Goal: Information Seeking & Learning: Learn about a topic

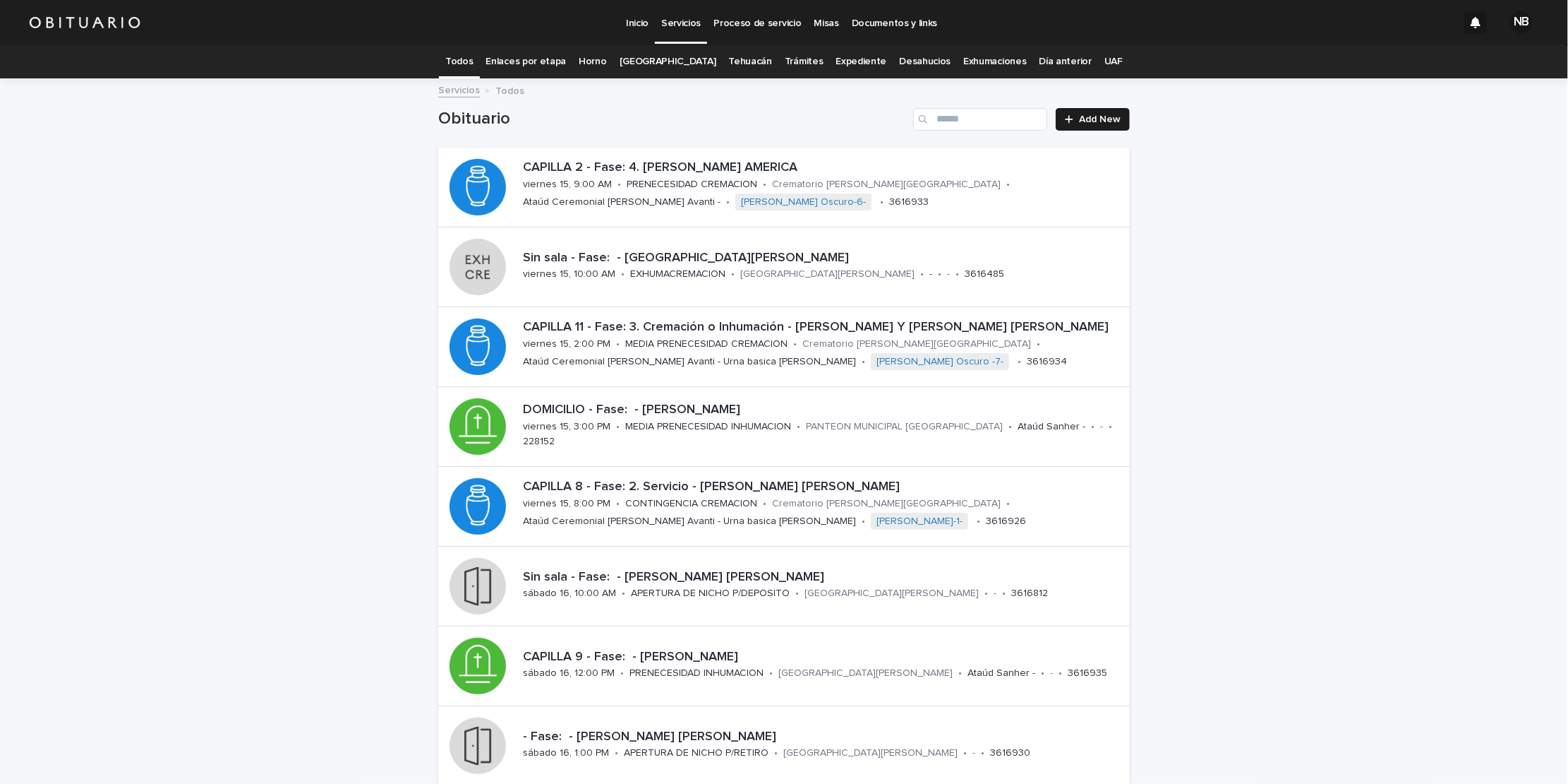
click at [544, 58] on link "Enlaces por etapa" at bounding box center [526, 62] width 80 height 33
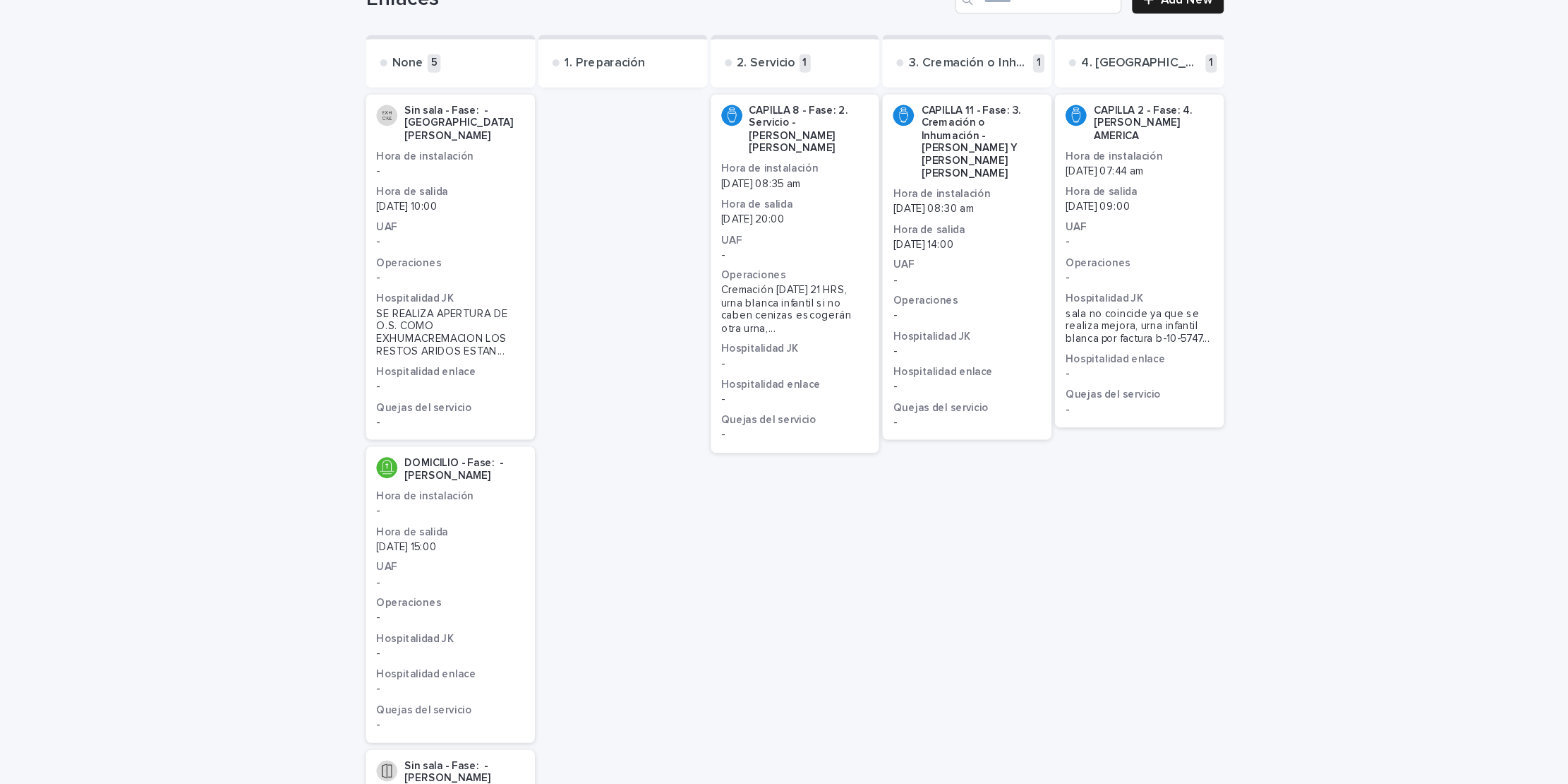
click at [751, 424] on h3 "Hospitalidad enlace" at bounding box center [784, 430] width 120 height 11
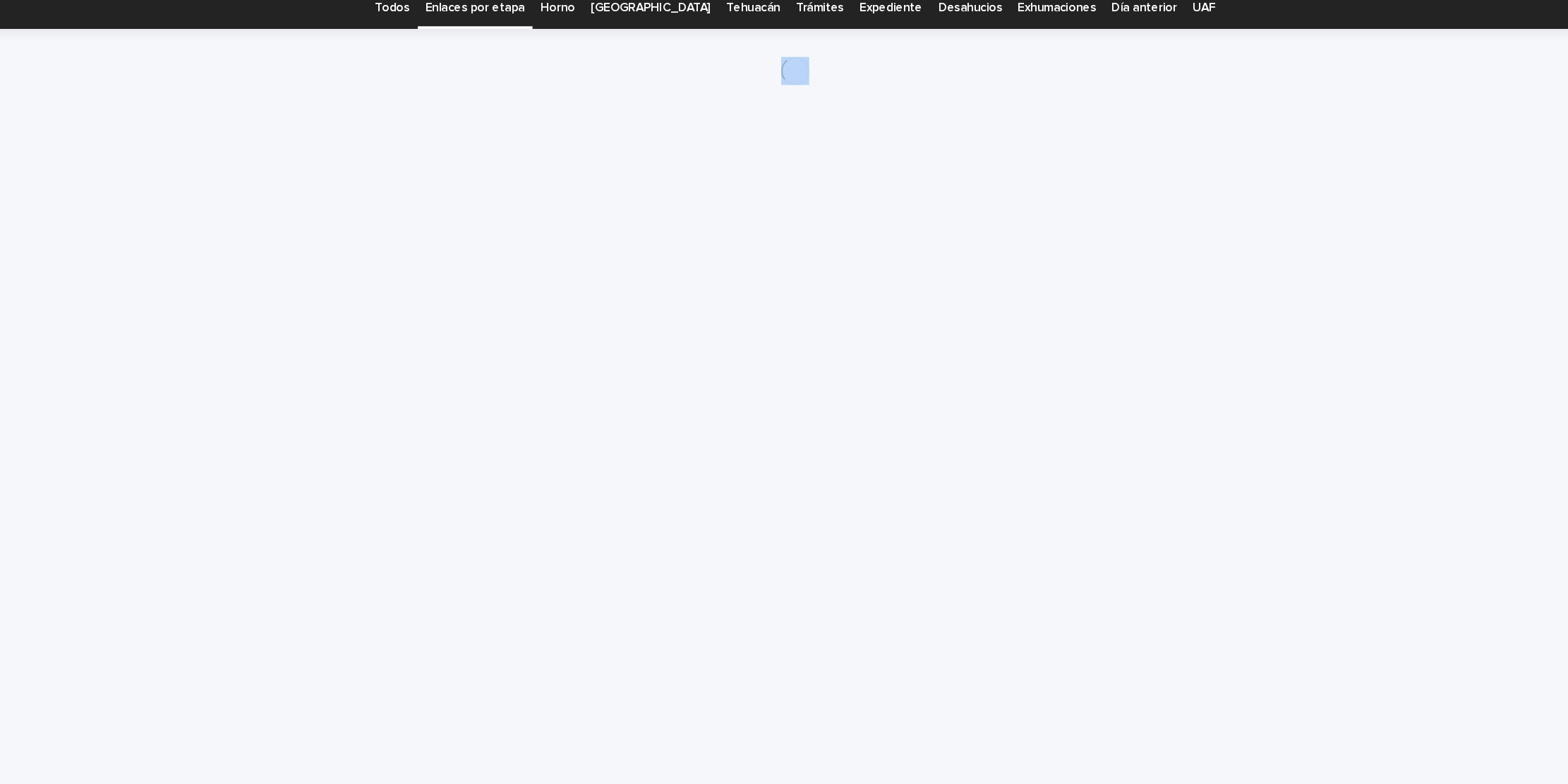
click at [751, 338] on div "Loading... Saving… Loading... Saving…" at bounding box center [784, 394] width 706 height 630
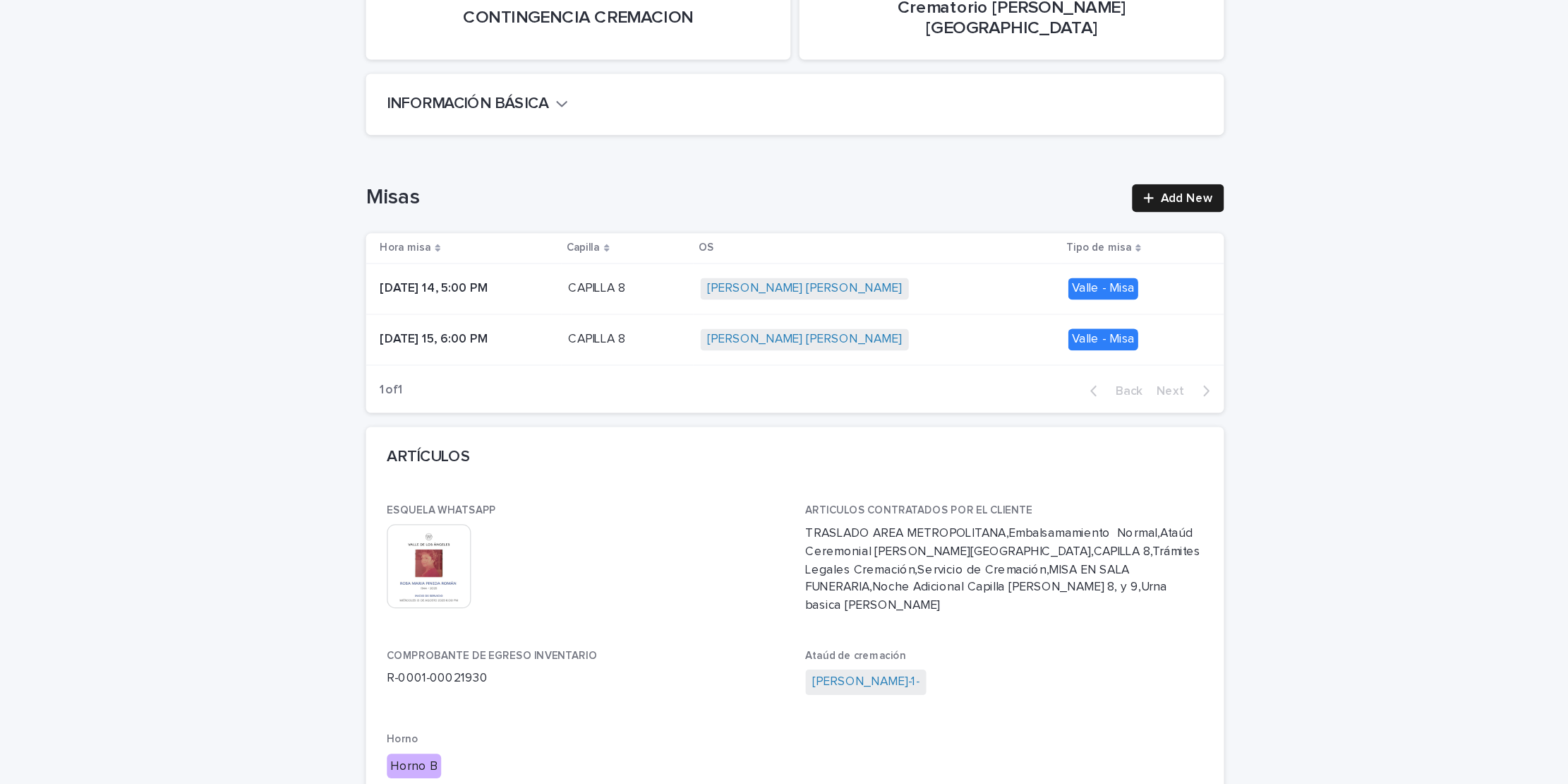
scroll to position [366, 0]
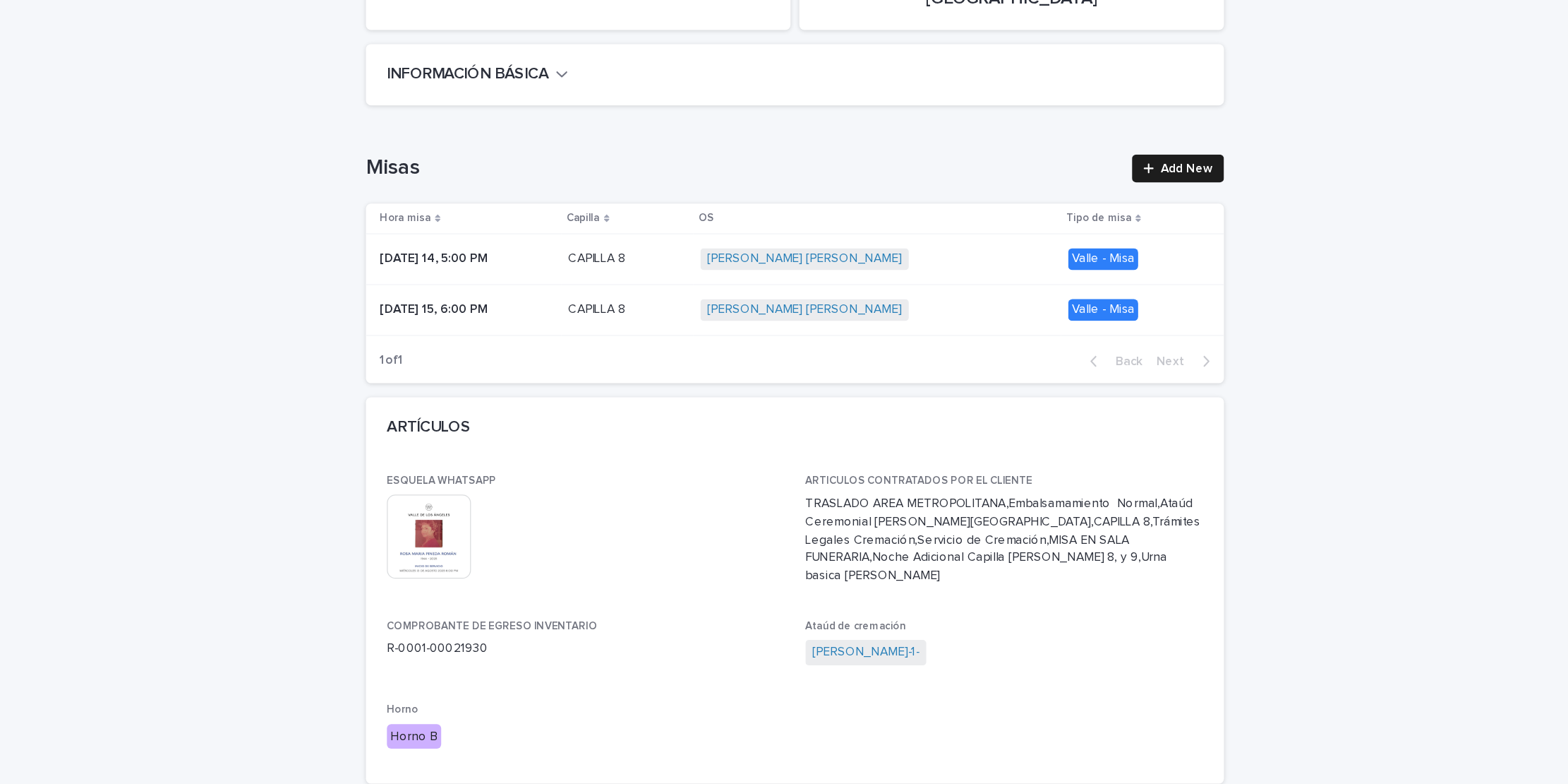
click at [592, 99] on icon "button" at bounding box center [597, 105] width 10 height 12
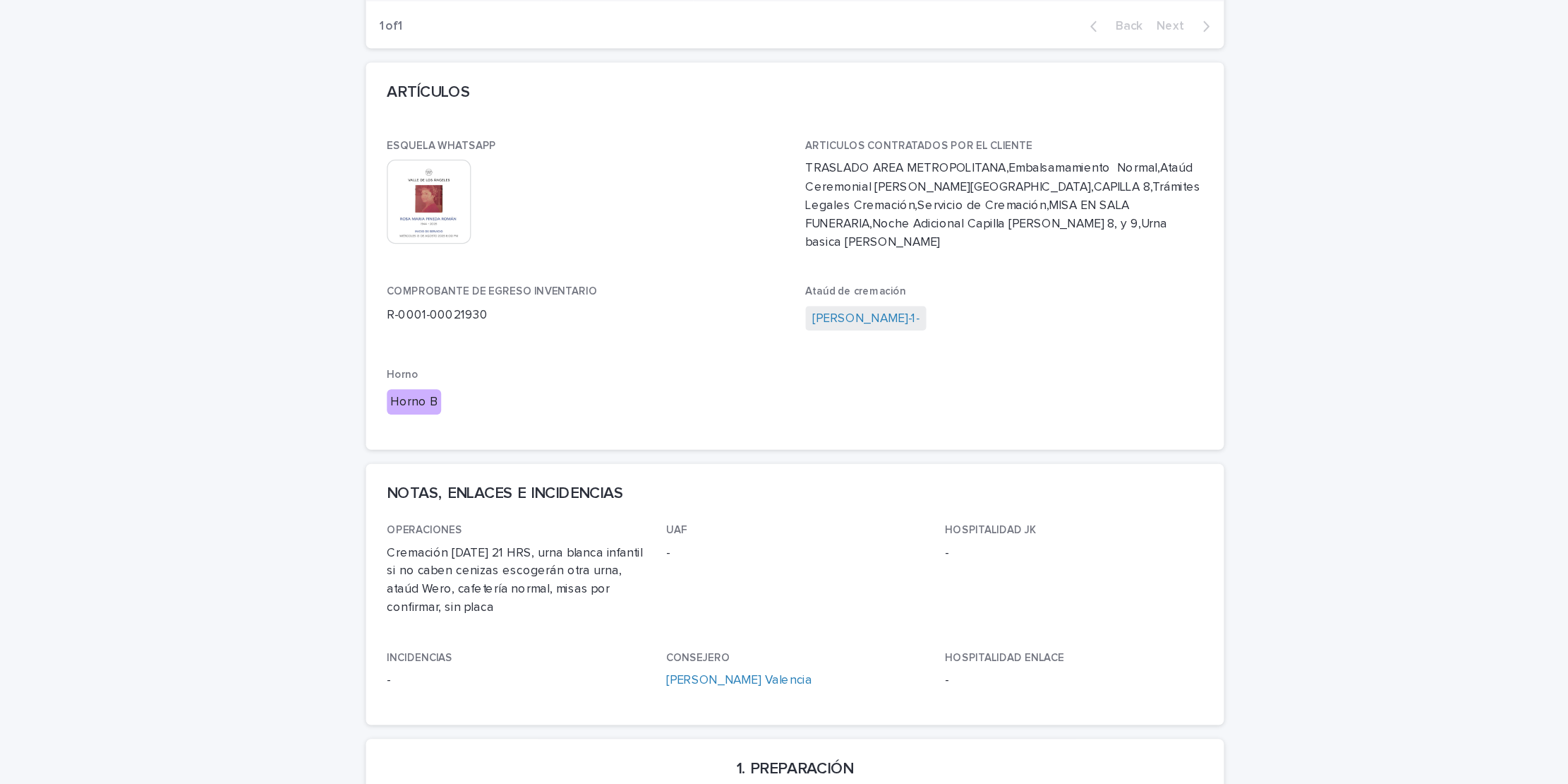
scroll to position [759, 0]
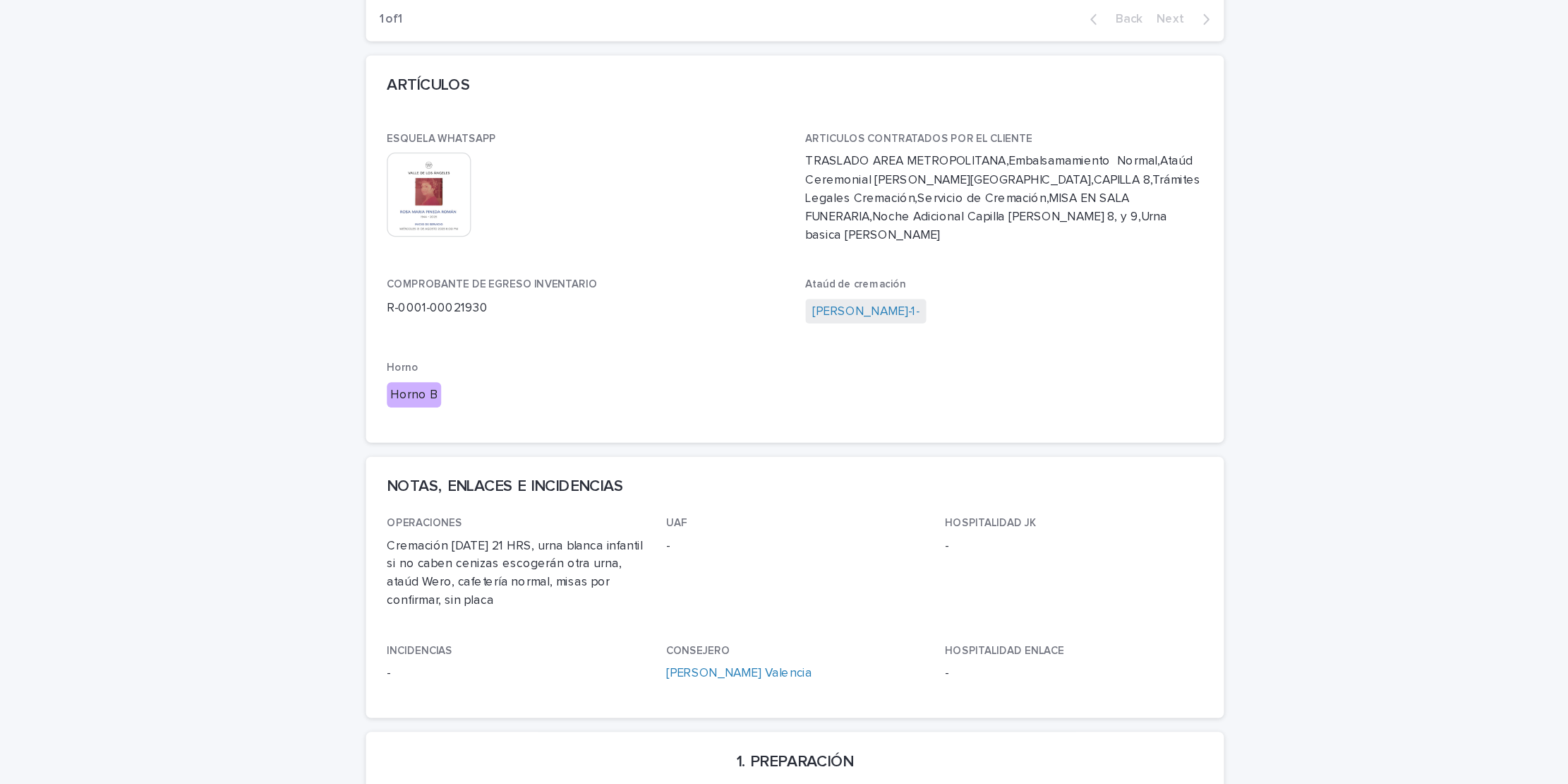
click at [490, 180] on img at bounding box center [489, 203] width 68 height 68
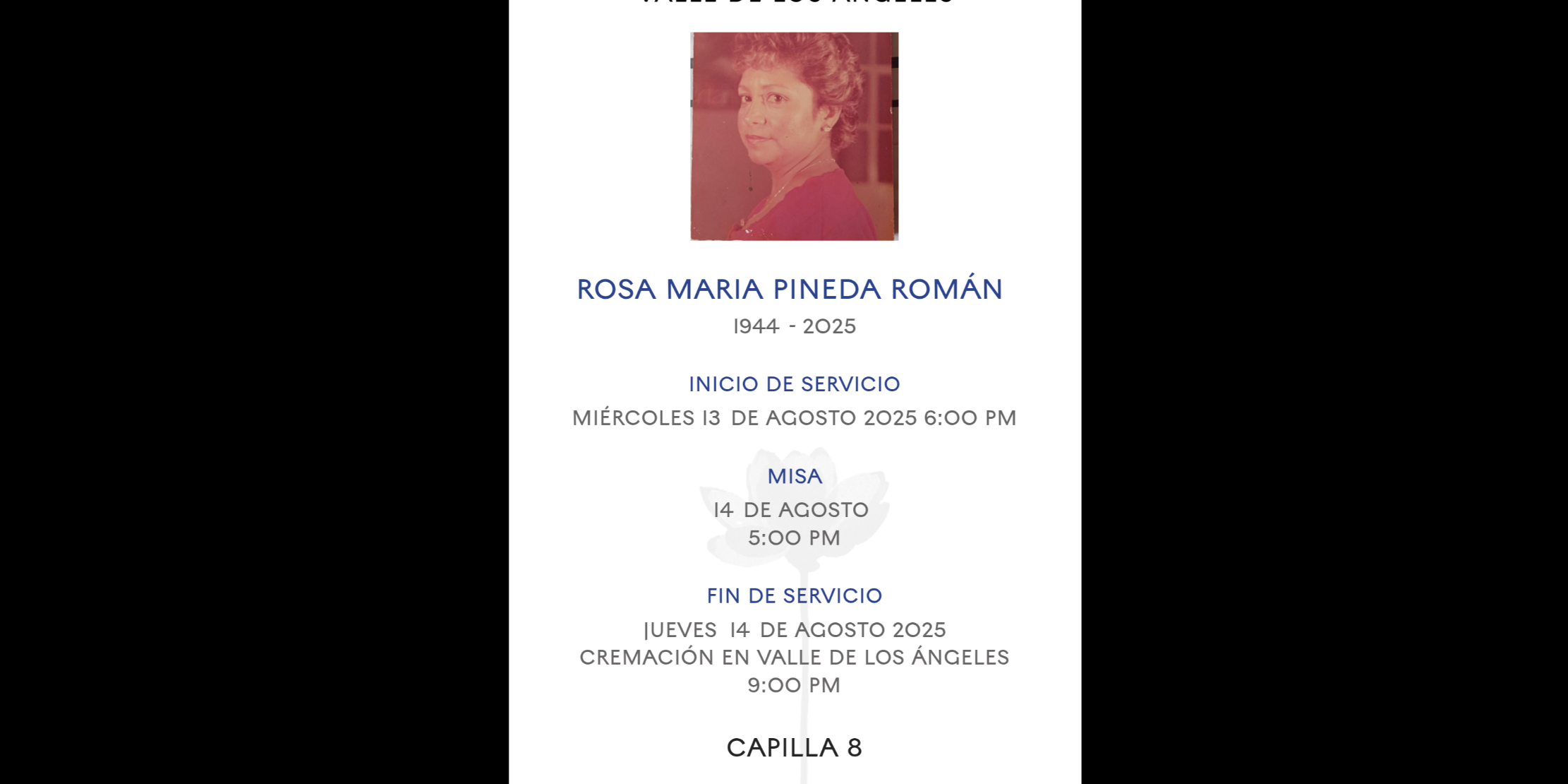
scroll to position [0, 0]
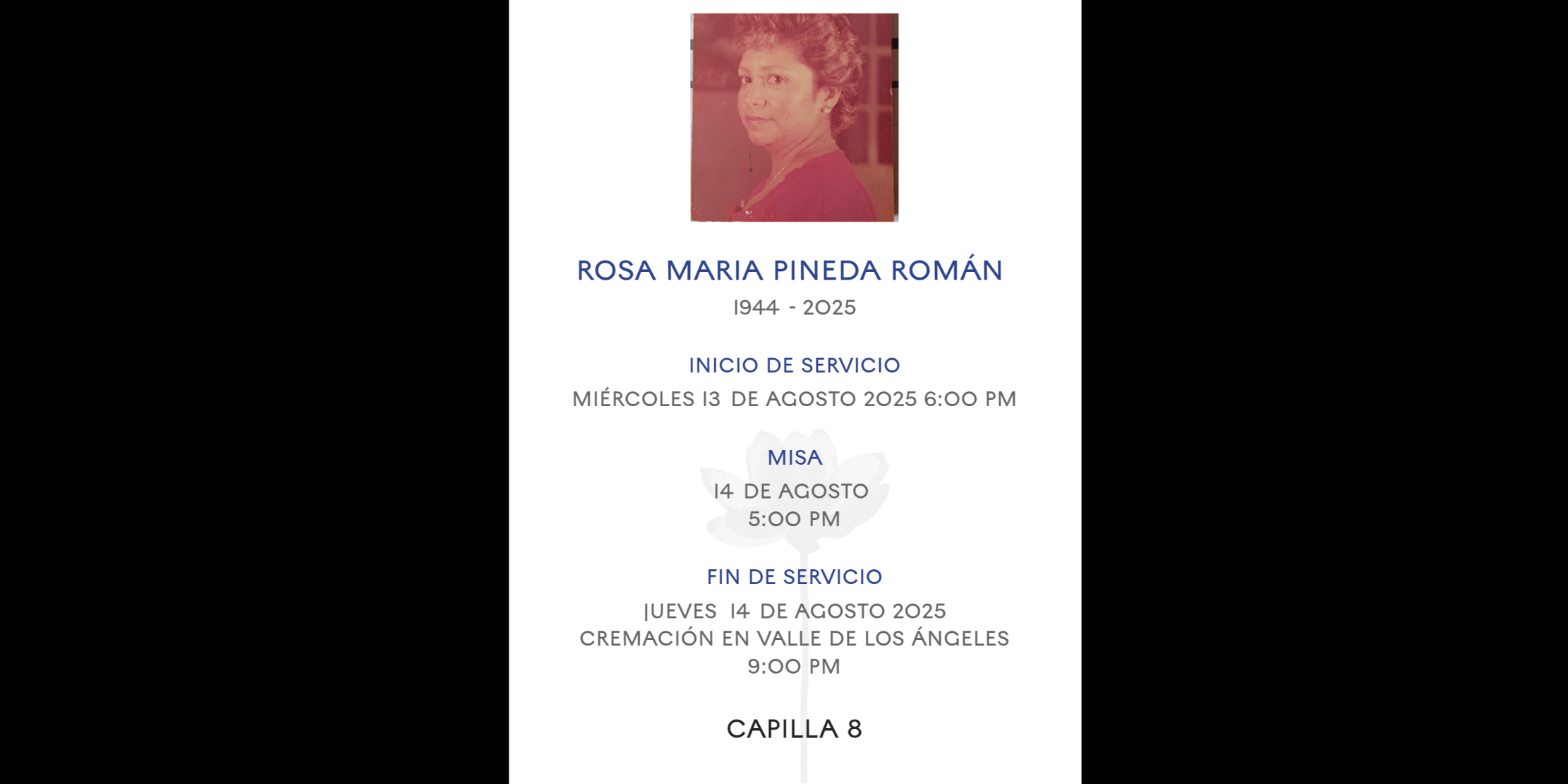
click at [1037, 320] on picture at bounding box center [784, 408] width 1568 height 750
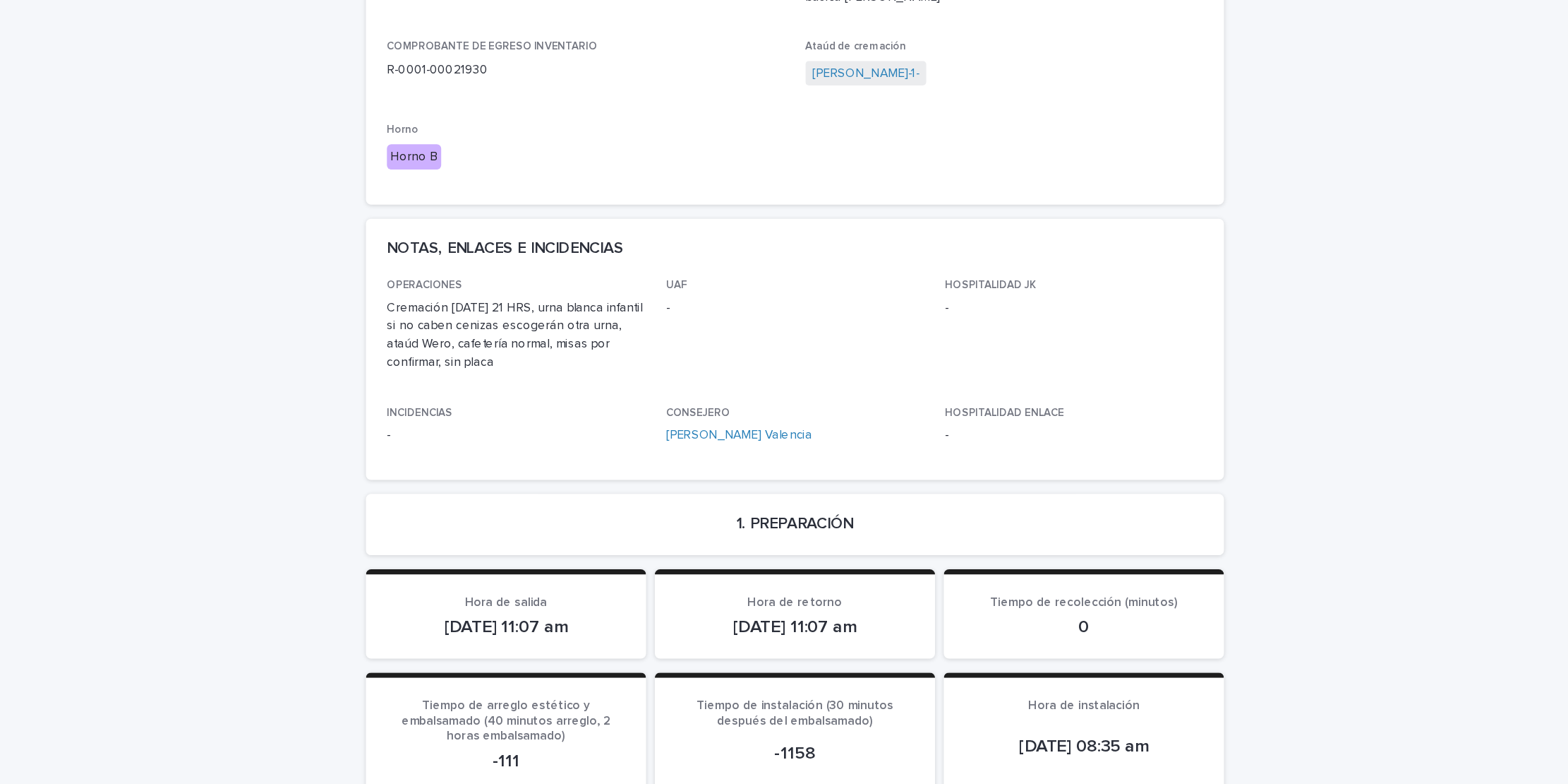
scroll to position [871, 0]
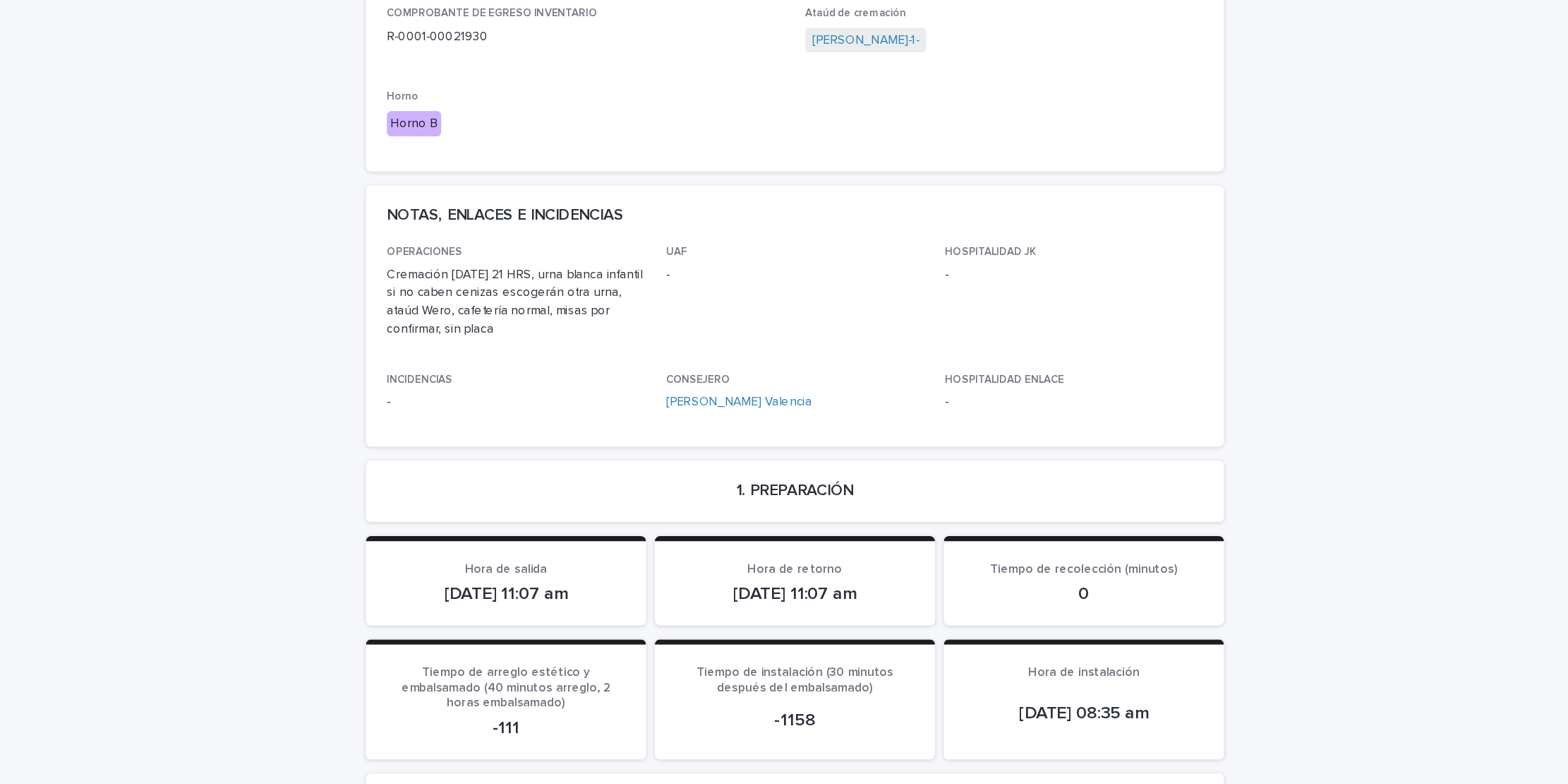
click at [492, 424] on div "OPERACIONES Cremación mañana 21 HRS, urna blanca infantil si no caben cenizas e…" at bounding box center [784, 422] width 657 height 145
click at [495, 453] on p "INCIDENCIAS" at bounding box center [559, 458] width 208 height 10
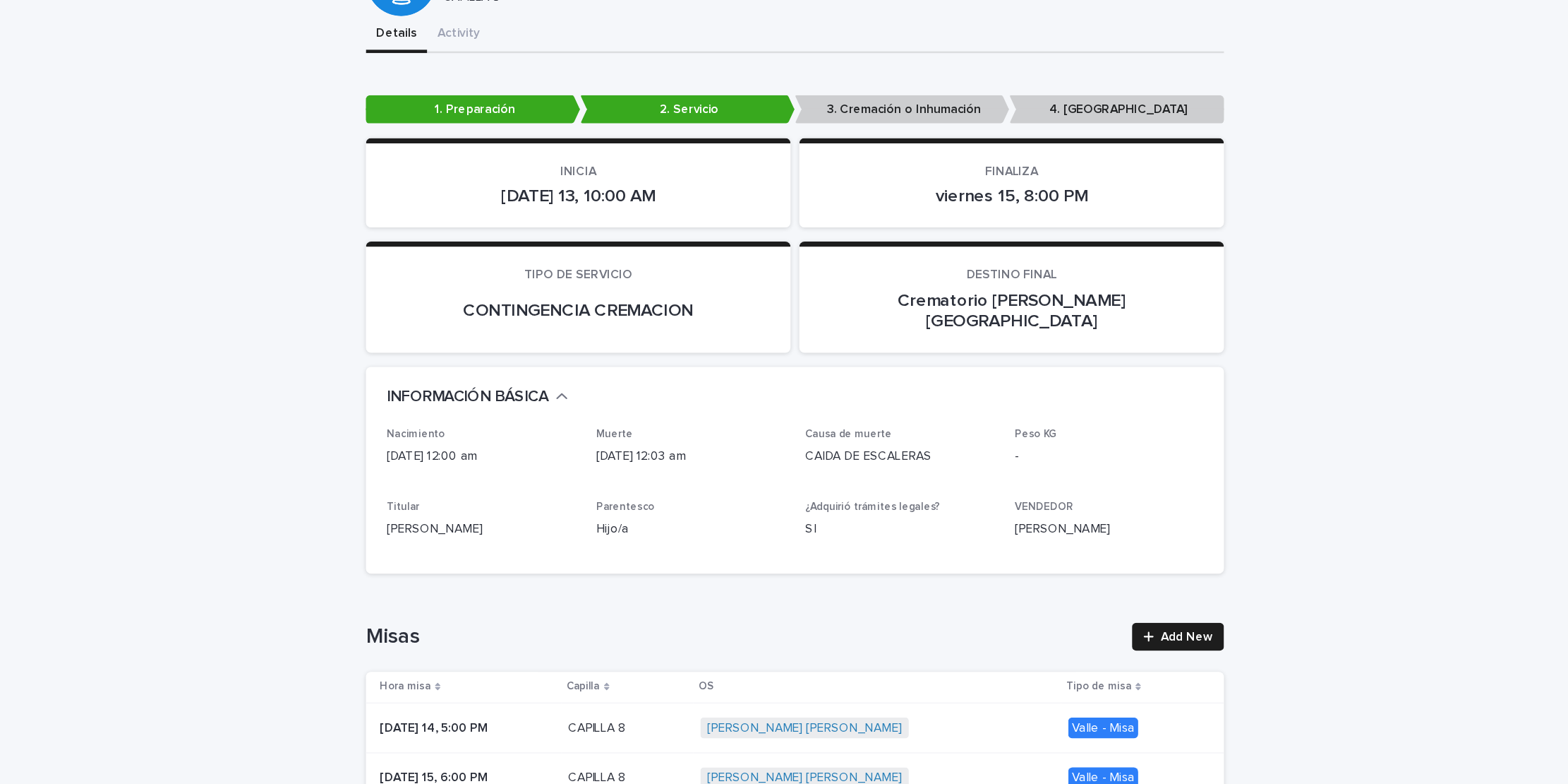
scroll to position [0, 0]
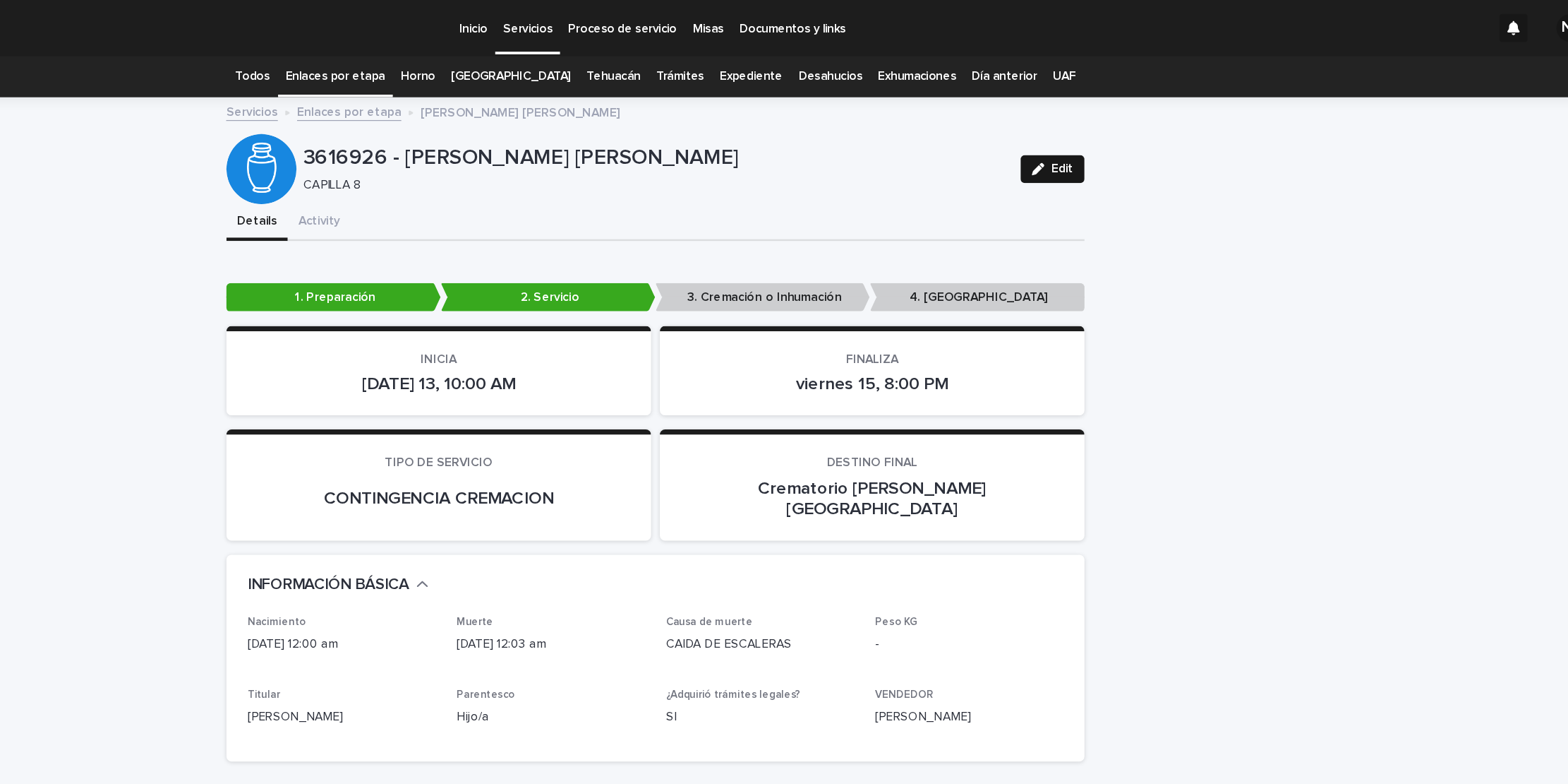
click at [1089, 131] on icon "button" at bounding box center [1093, 136] width 10 height 10
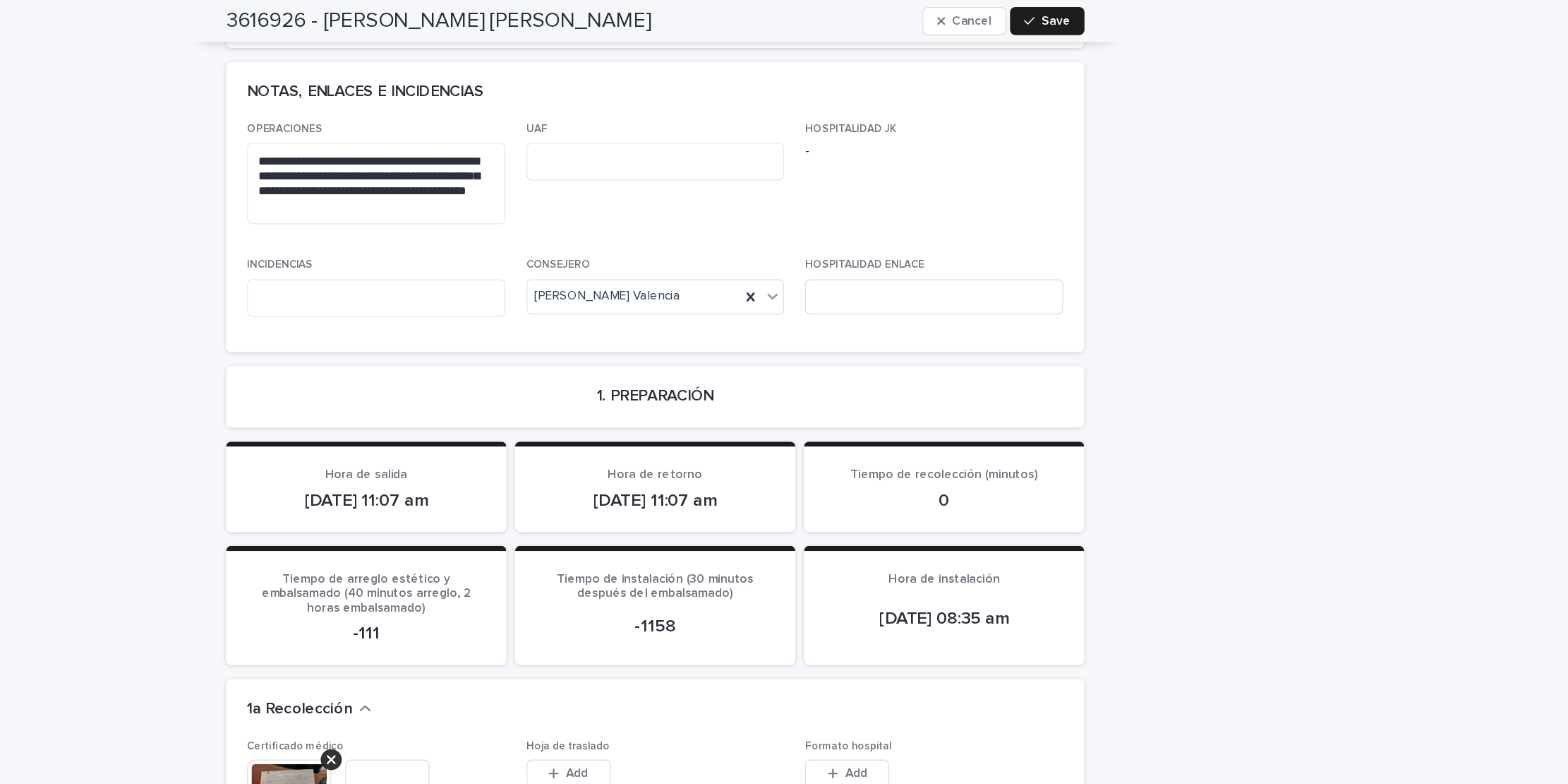
scroll to position [1082, 0]
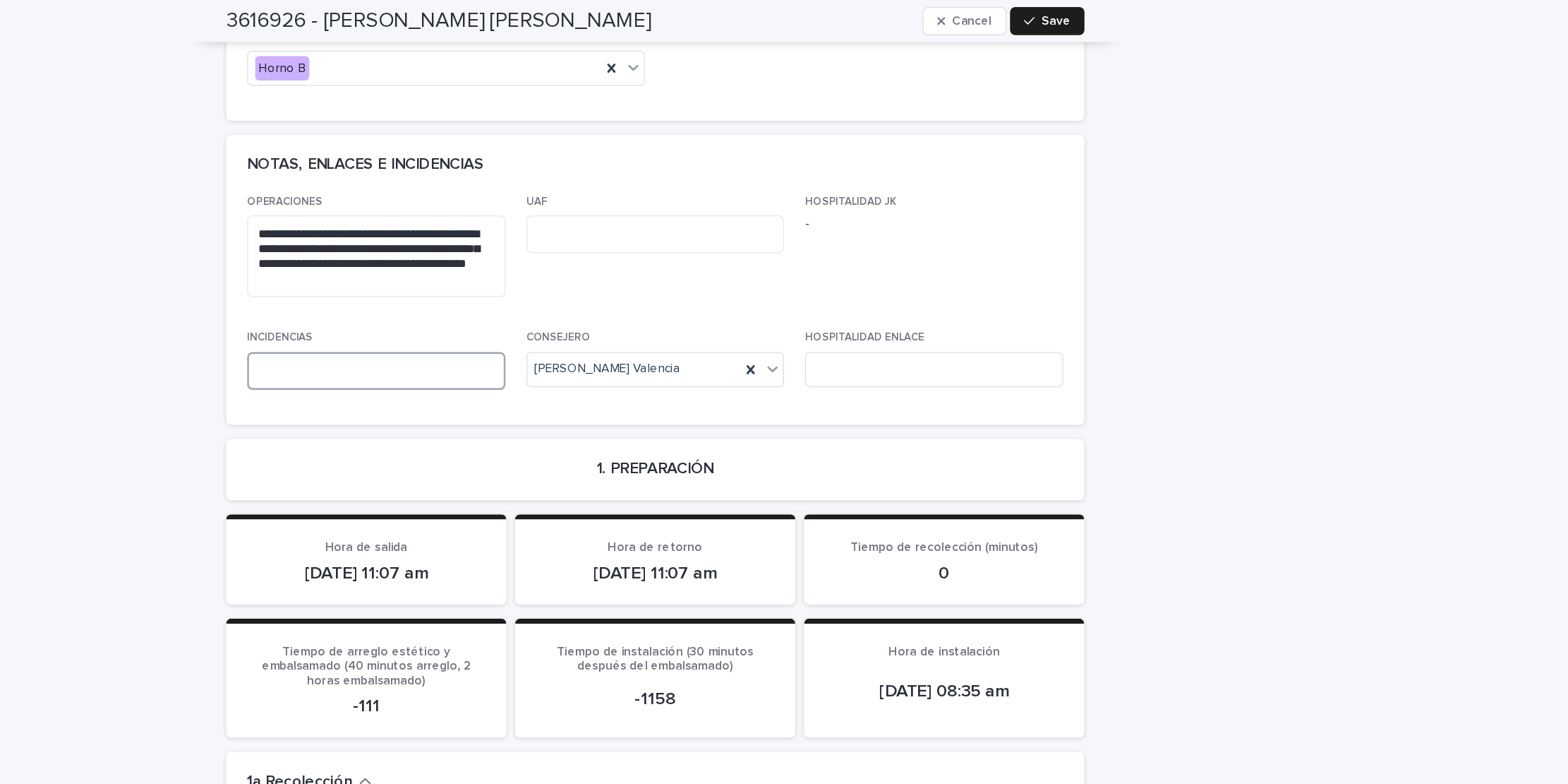
click at [482, 284] on textarea at bounding box center [559, 299] width 208 height 30
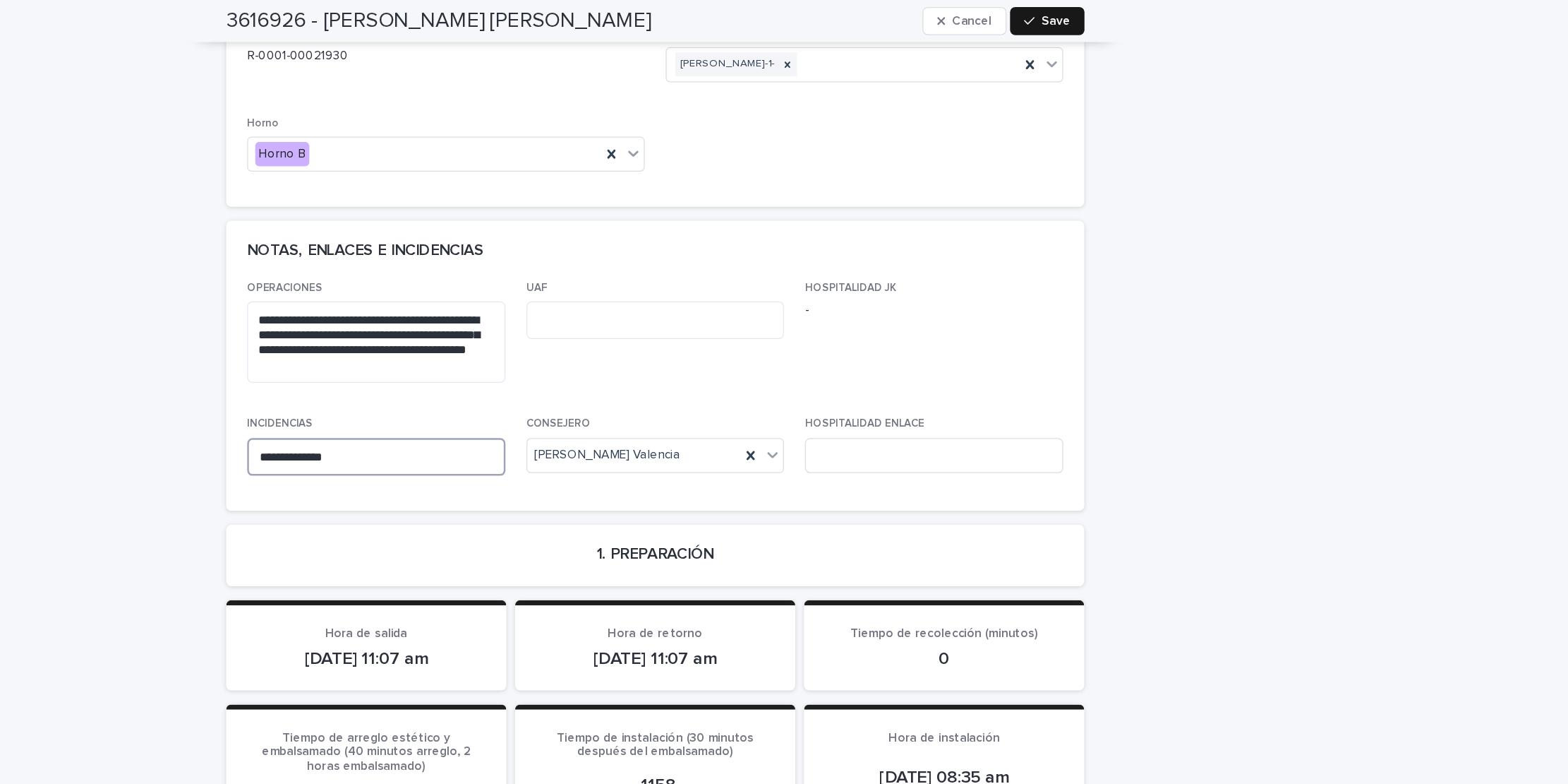
type textarea "**********"
click at [1081, 16] on icon "button" at bounding box center [1085, 17] width 8 height 7
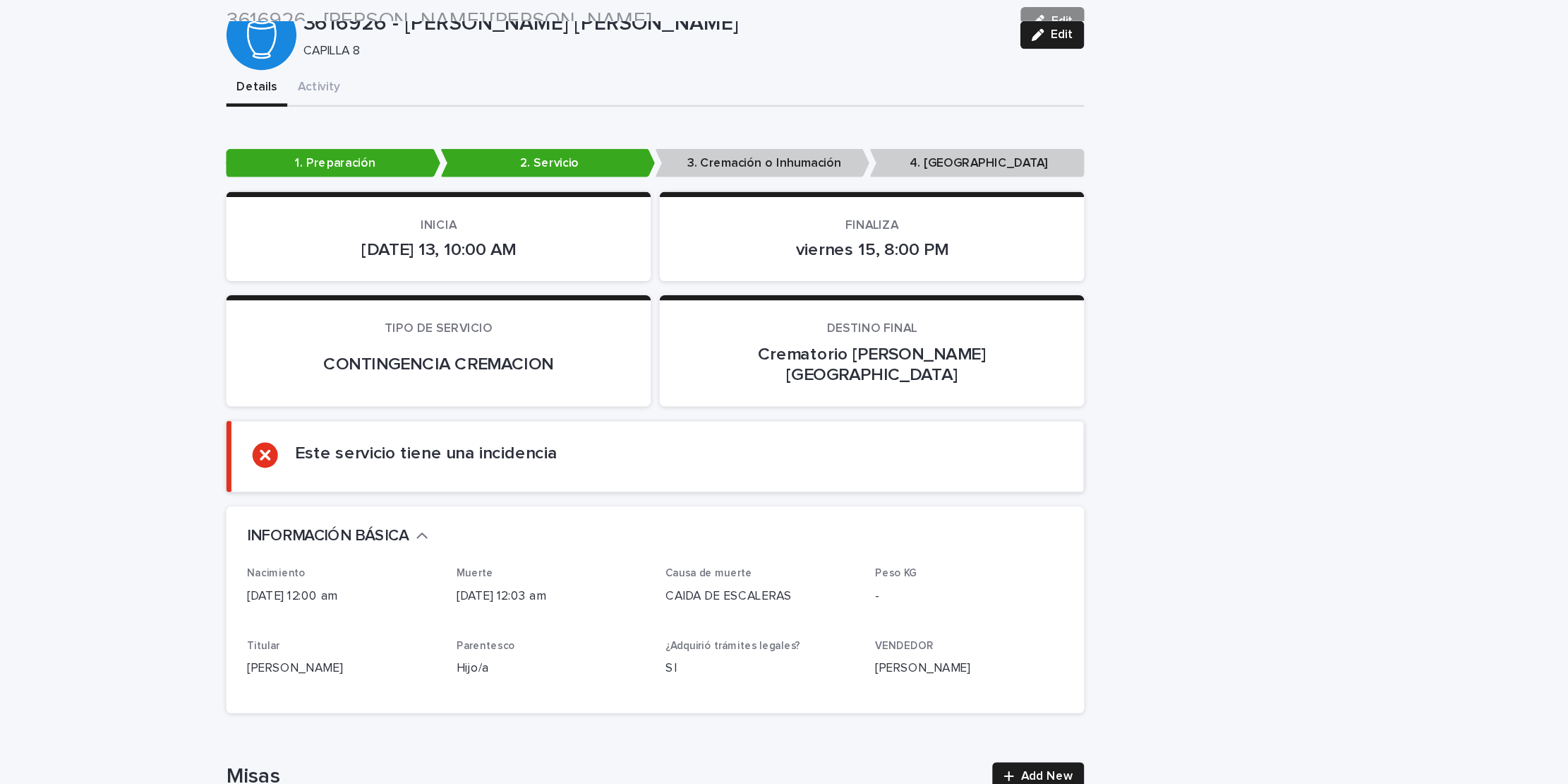
scroll to position [108, 0]
click at [1088, 23] on icon "button" at bounding box center [1093, 28] width 10 height 10
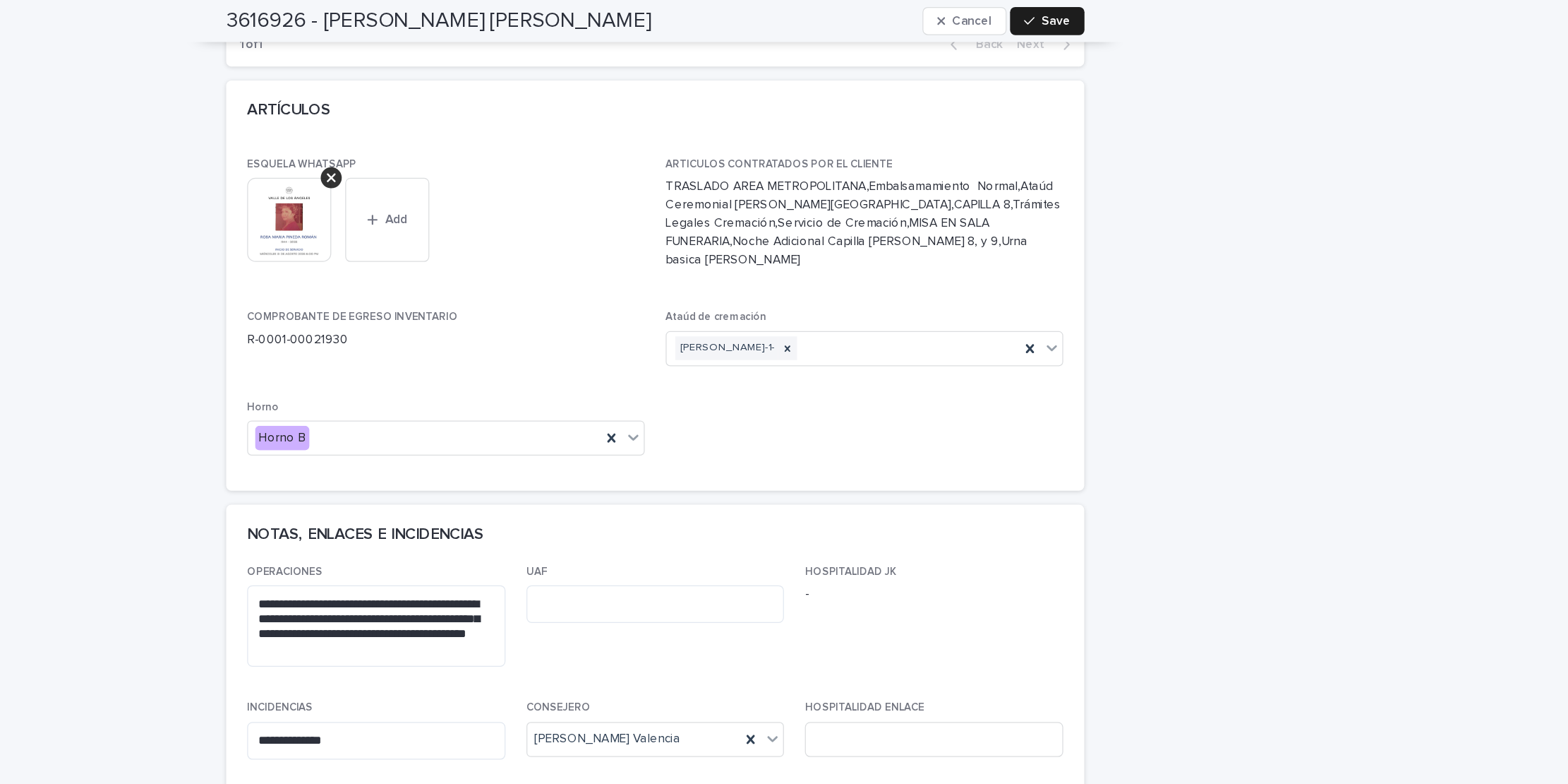
scroll to position [986, 0]
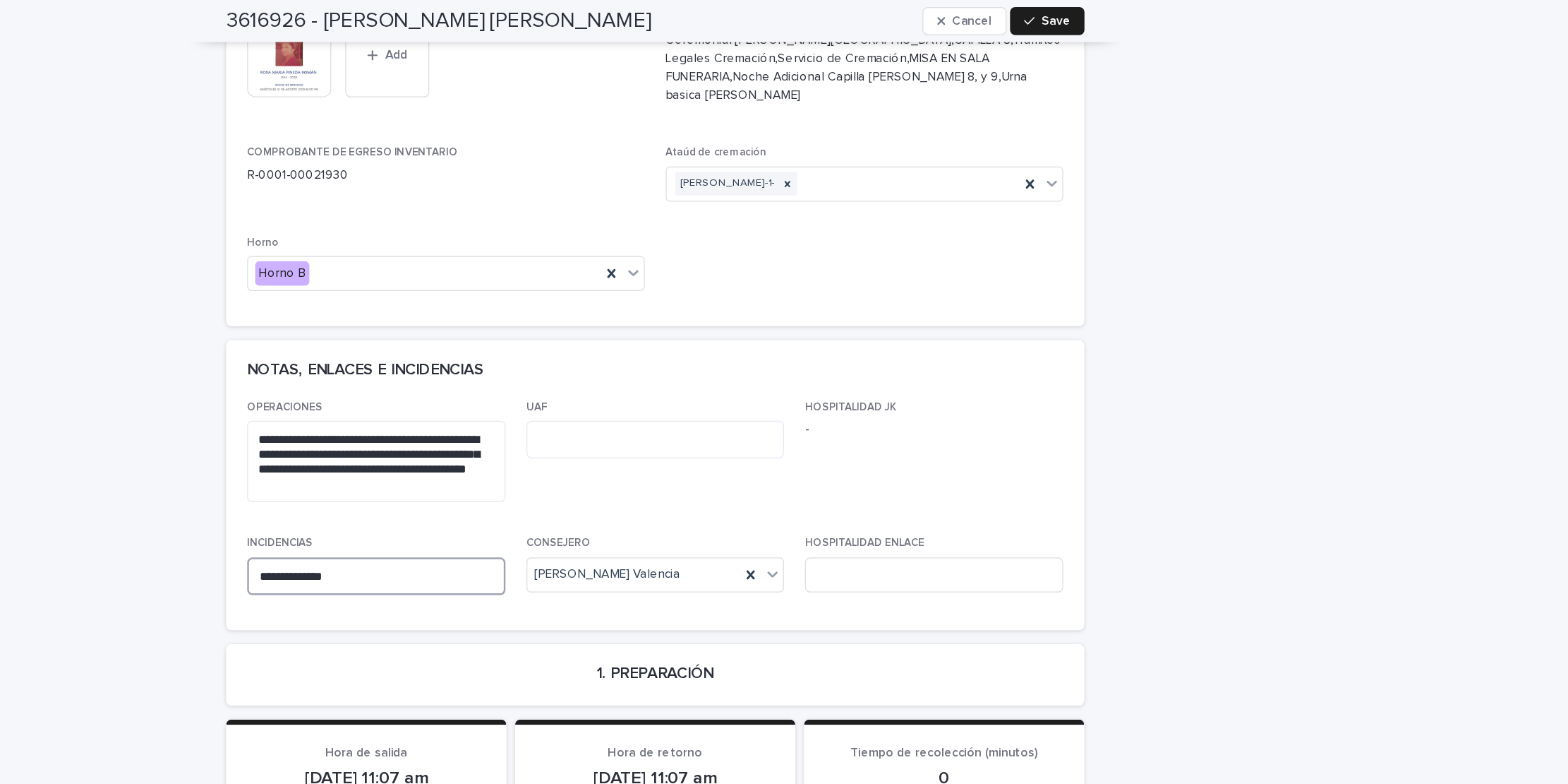
click at [534, 449] on textarea "**********" at bounding box center [559, 464] width 208 height 30
type textarea "*"
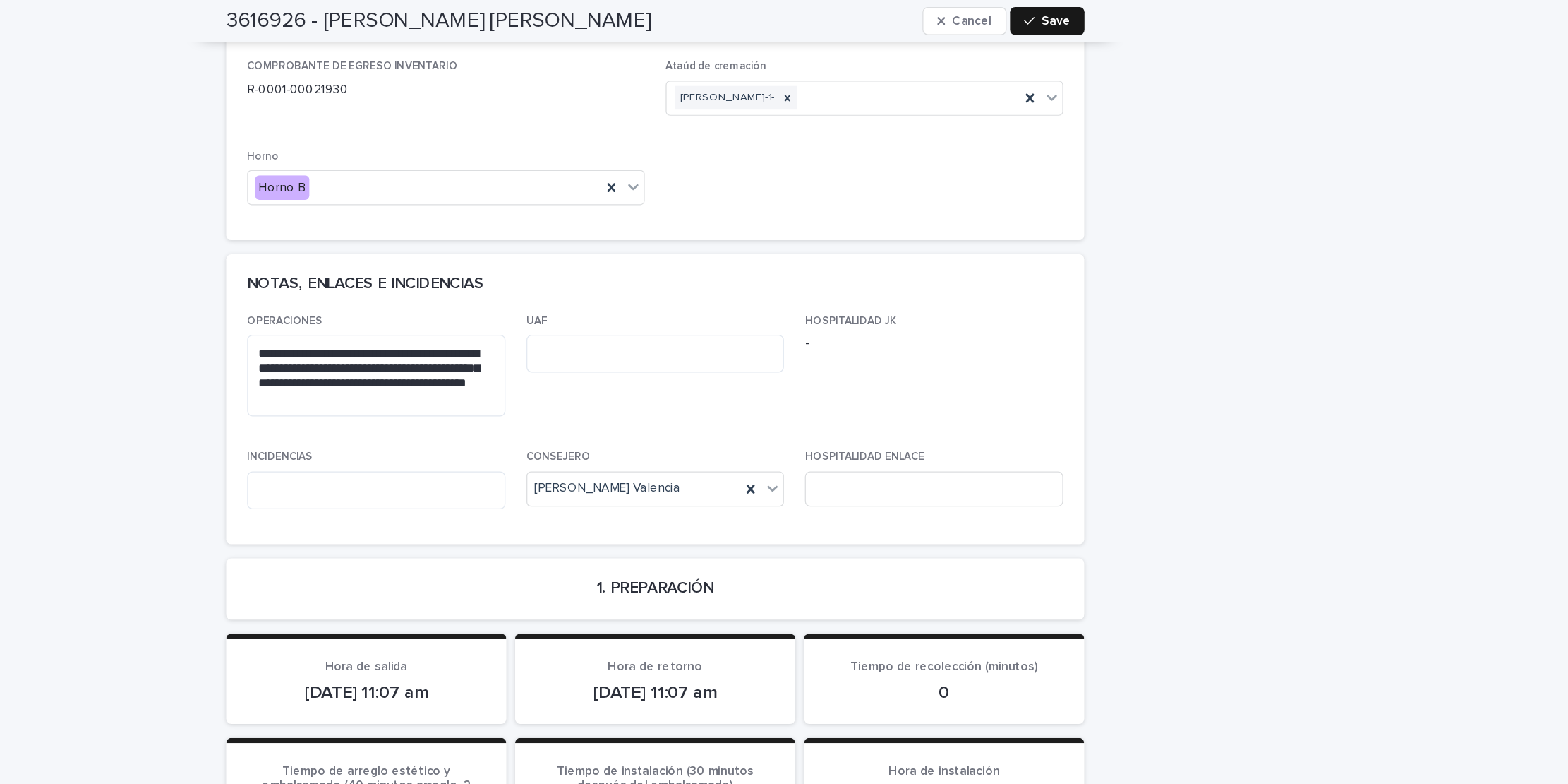
click at [1081, 18] on icon "button" at bounding box center [1085, 17] width 8 height 7
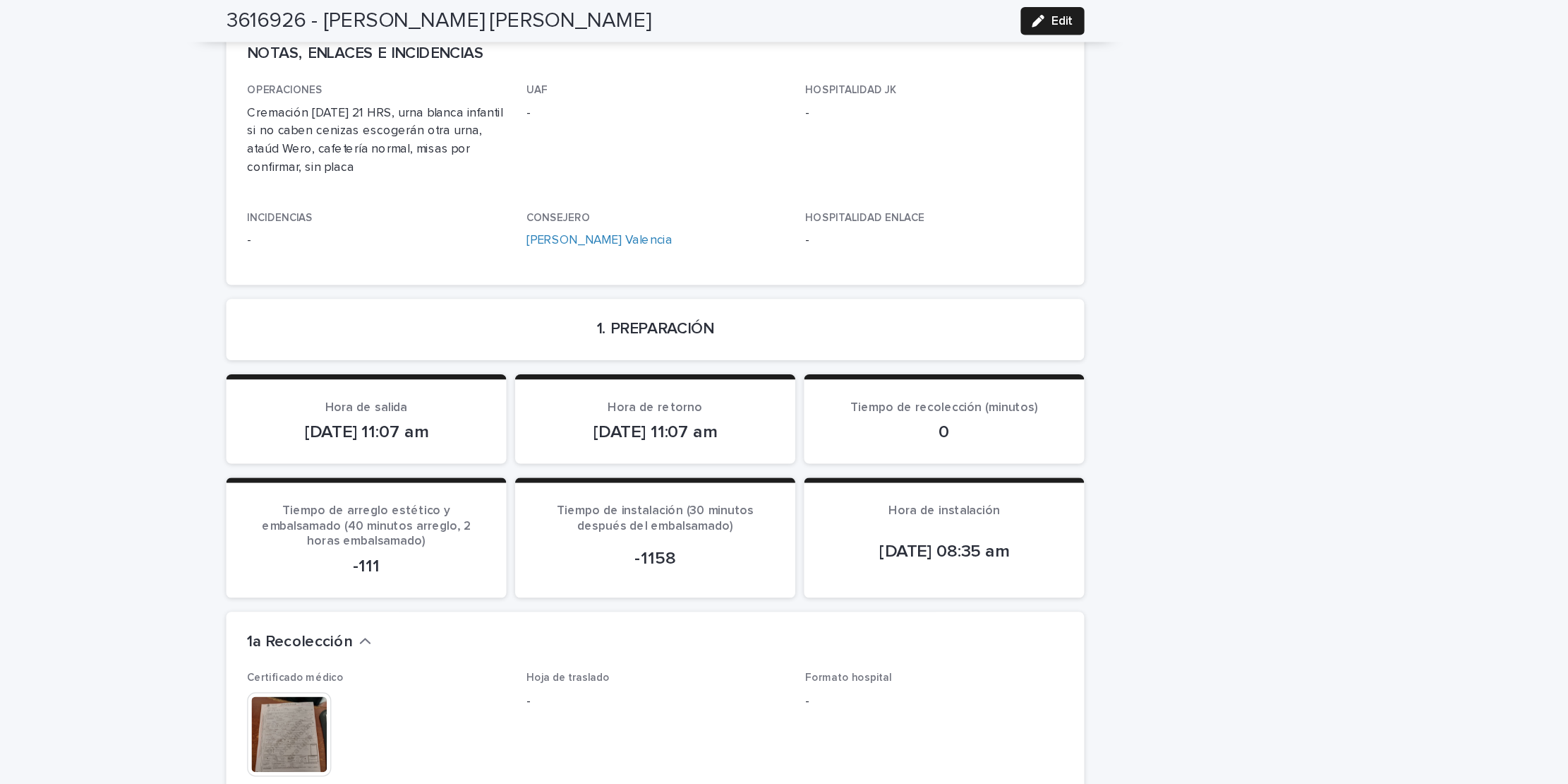
scroll to position [1154, 0]
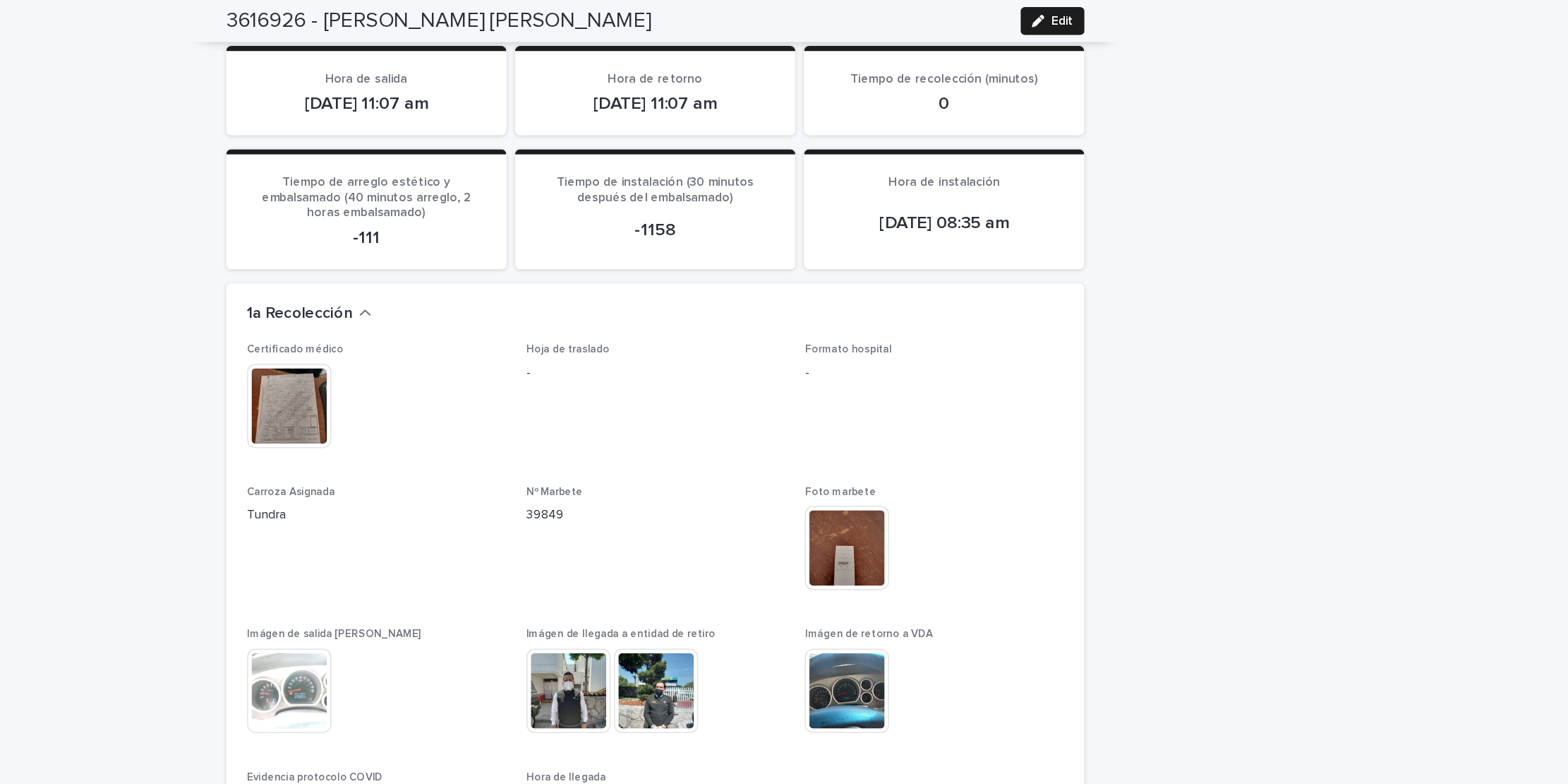
scroll to position [1421, 0]
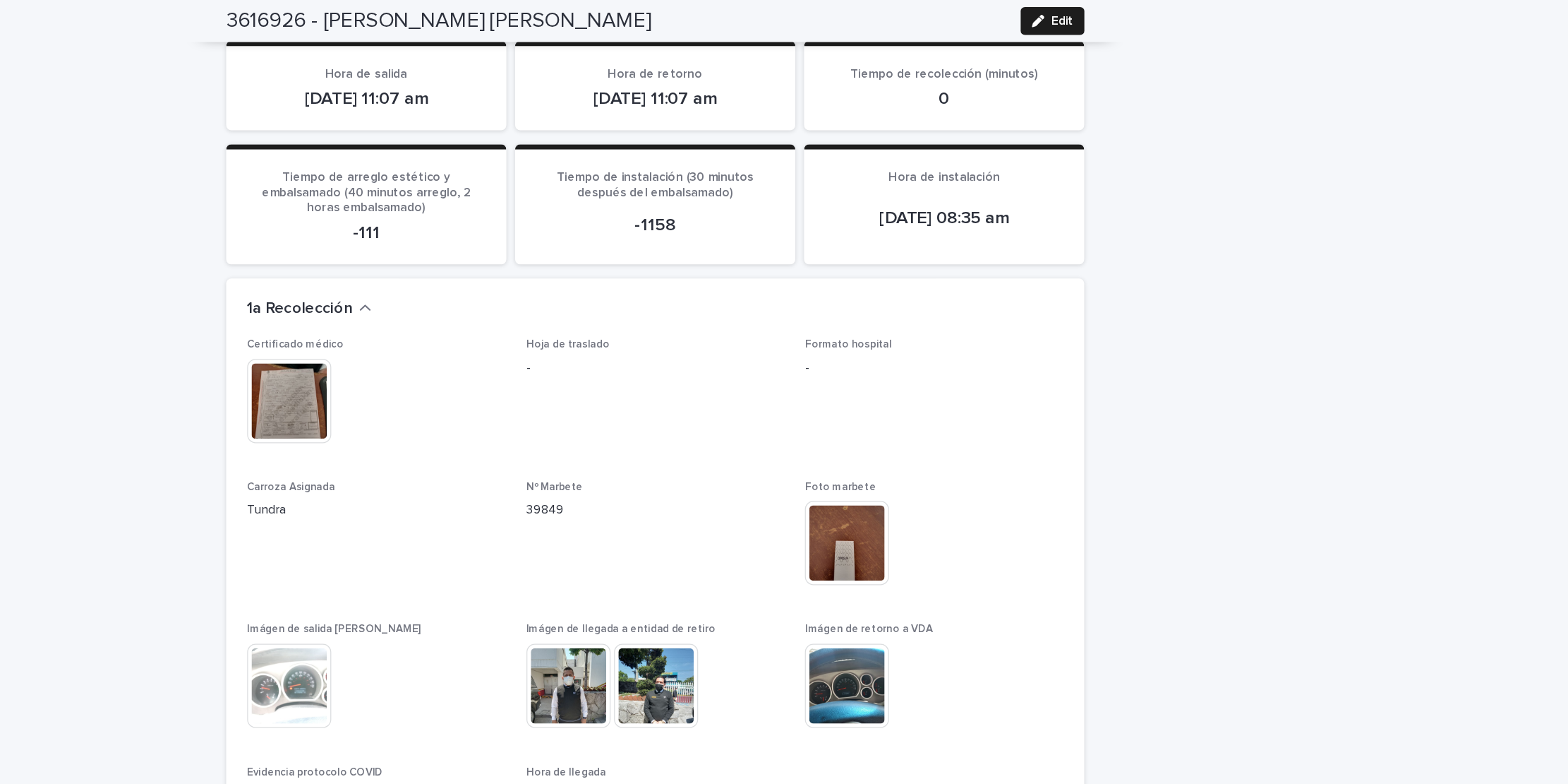
click at [775, 530] on img at bounding box center [784, 553] width 68 height 68
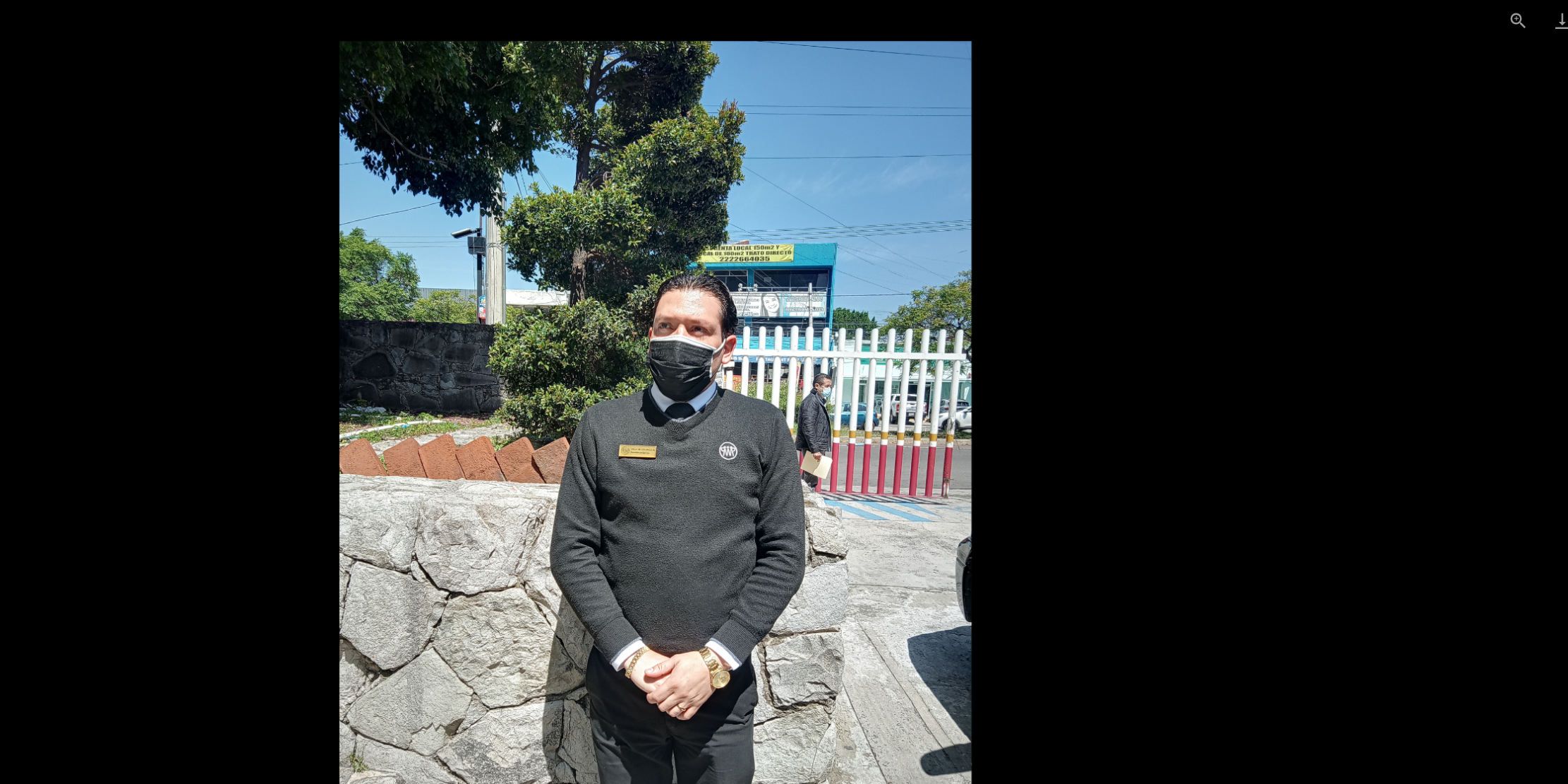
click at [1025, 226] on img at bounding box center [784, 372] width 510 height 680
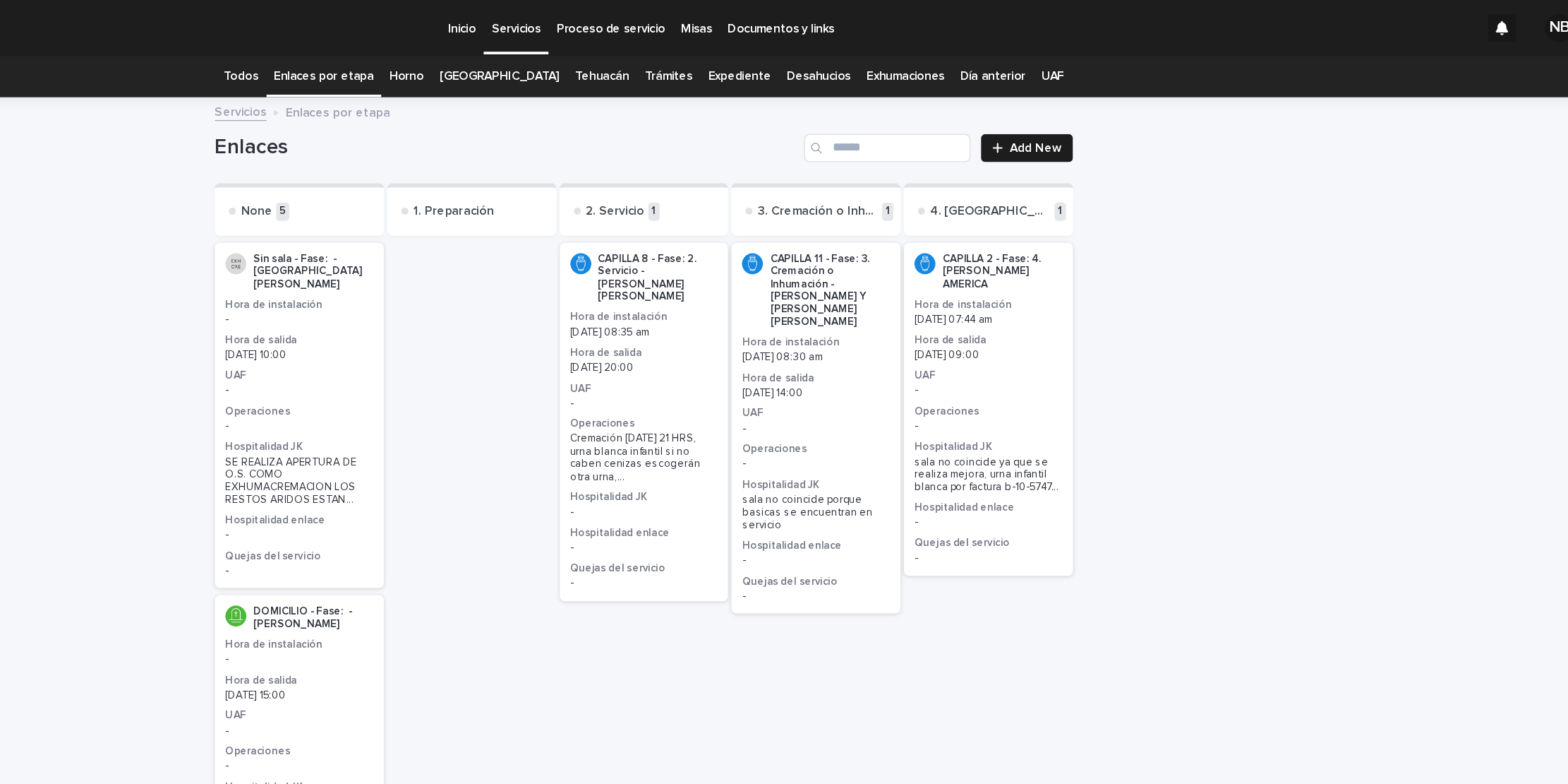
click at [1511, 21] on div "NB" at bounding box center [1522, 23] width 23 height 23
click at [469, 58] on link "Todos" at bounding box center [459, 62] width 28 height 33
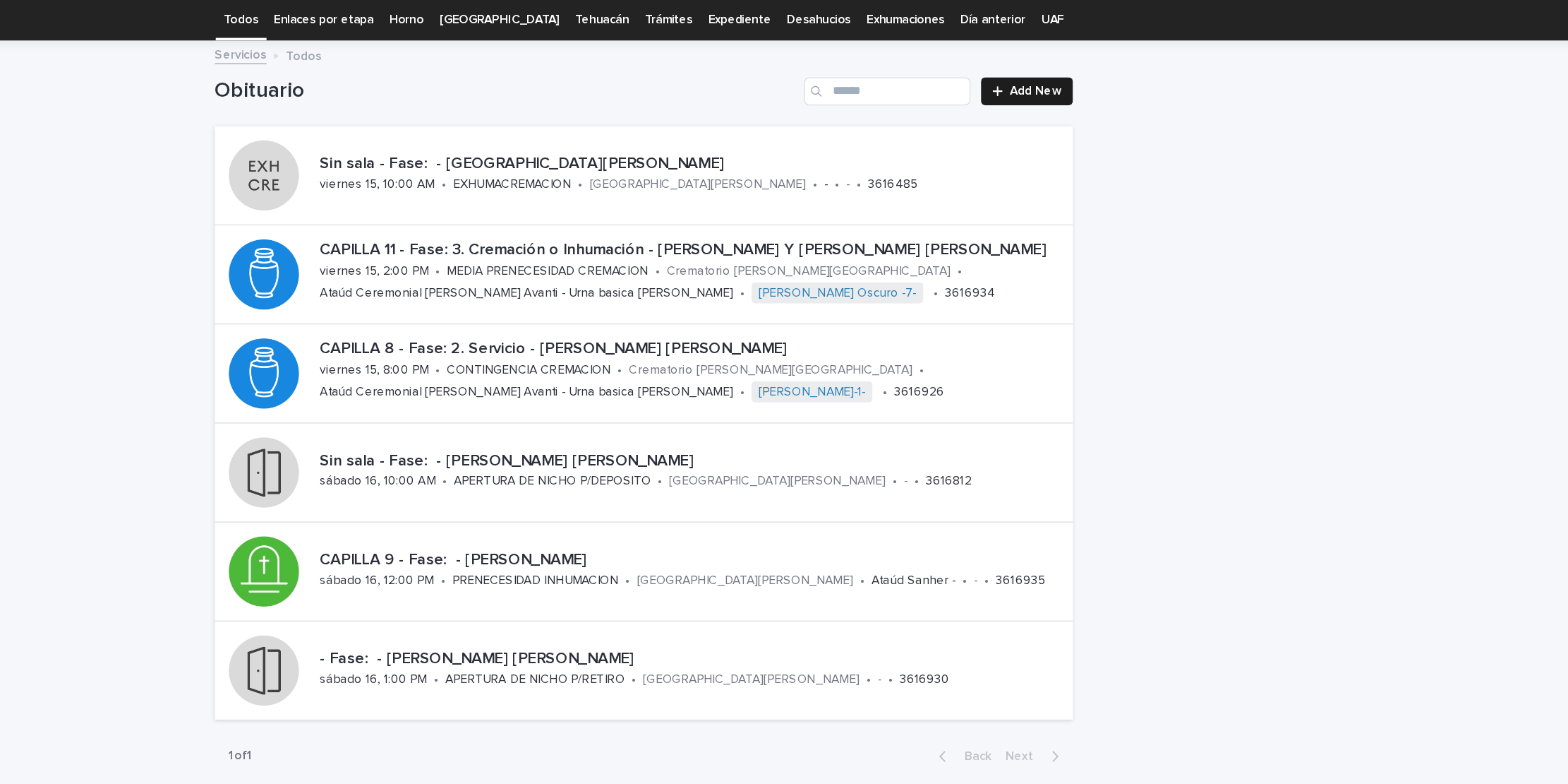
click at [1281, 499] on div "Loading... Saving… Loading... Saving… Obituario Add New Sin sala - Fase: - ISLA…" at bounding box center [784, 411] width 1568 height 663
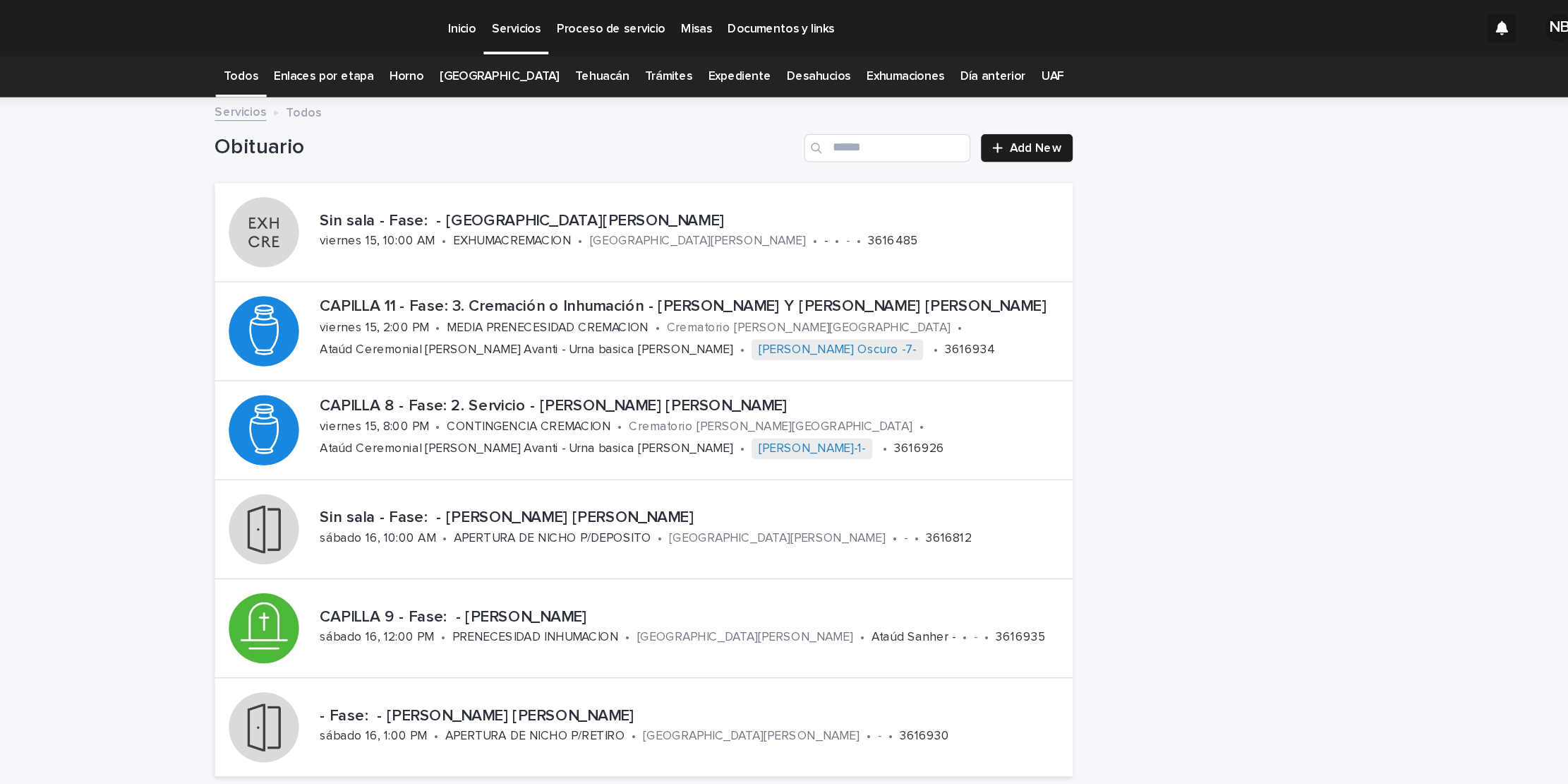
click at [627, 23] on p "Inicio" at bounding box center [638, 15] width 23 height 30
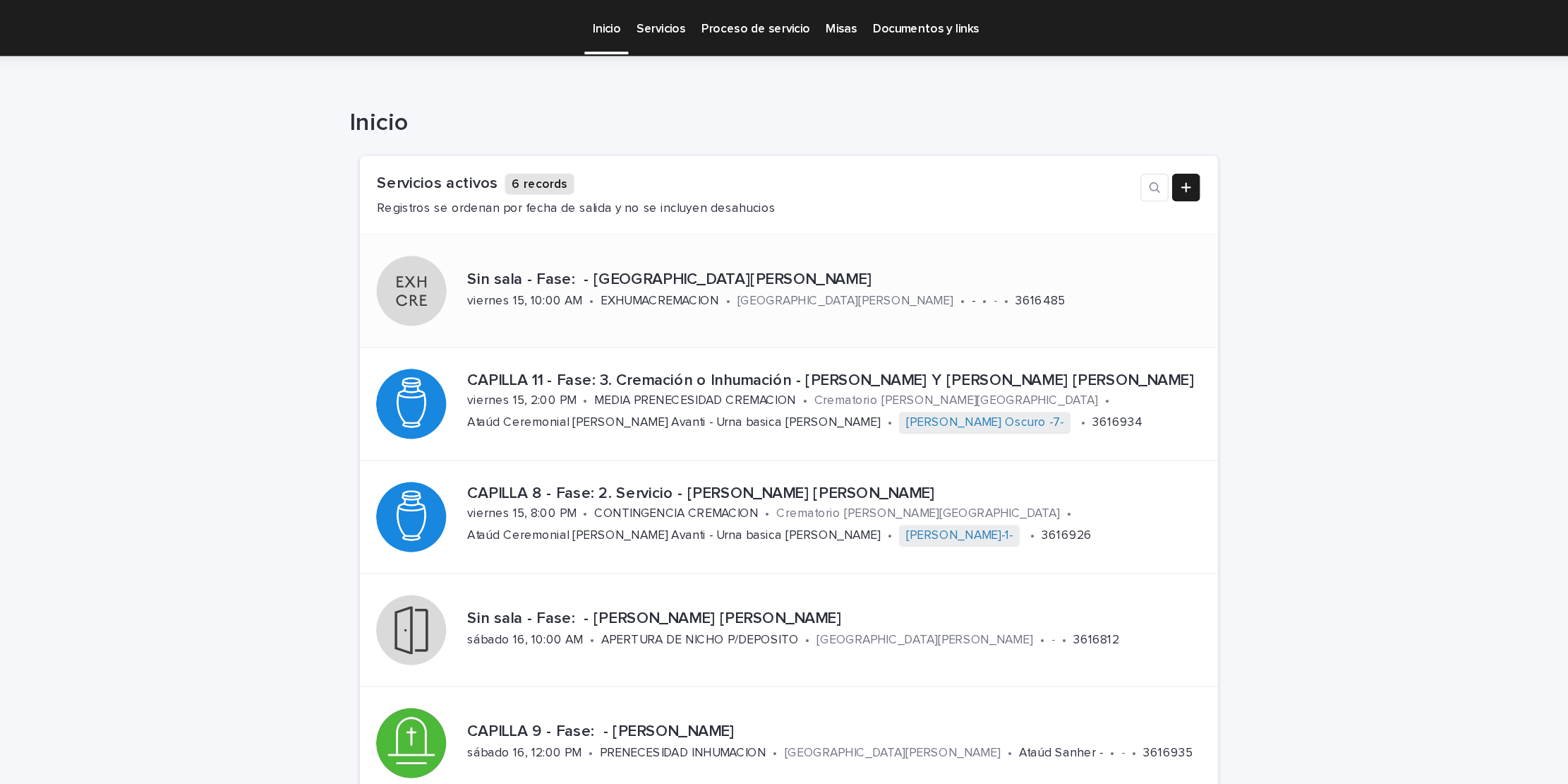
click at [553, 230] on p "Sin sala - Fase: - [GEOGRAPHIC_DATA][PERSON_NAME]" at bounding box center [819, 226] width 588 height 16
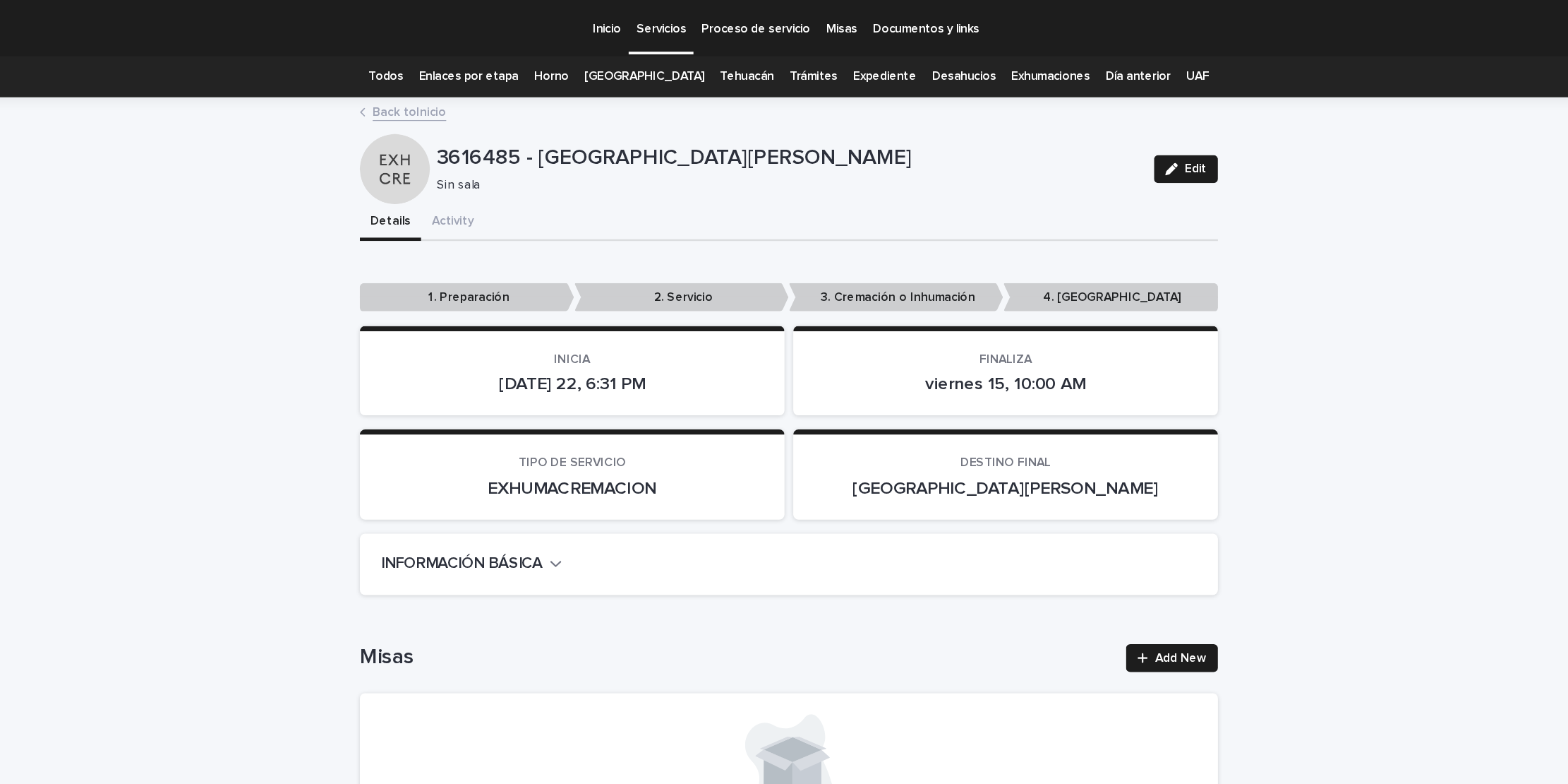
click at [468, 58] on link "Todos" at bounding box center [459, 62] width 28 height 33
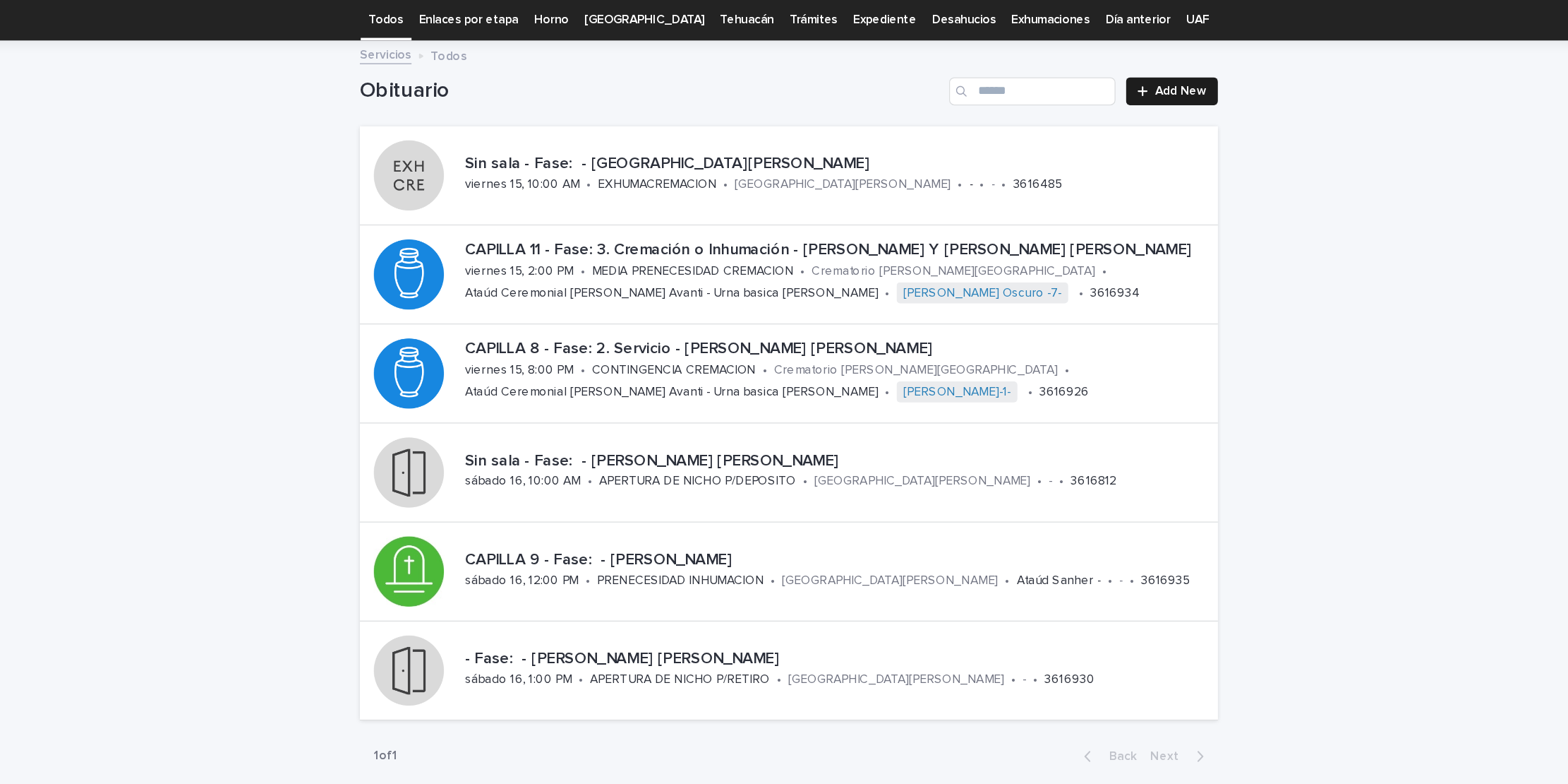
click at [530, 58] on link "Enlaces por etapa" at bounding box center [526, 62] width 80 height 33
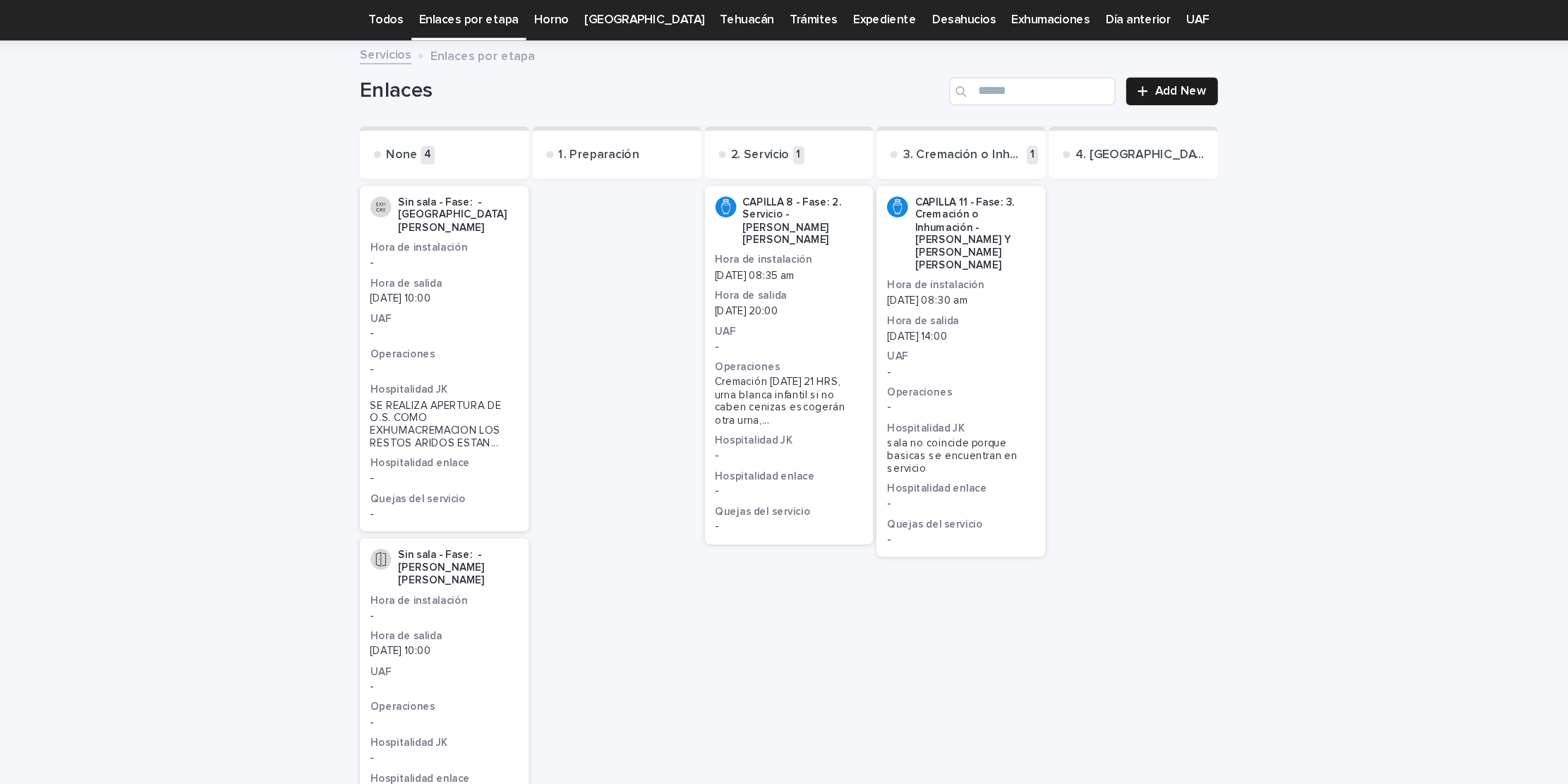
click at [770, 292] on p "[DATE] 20:00" at bounding box center [784, 297] width 120 height 10
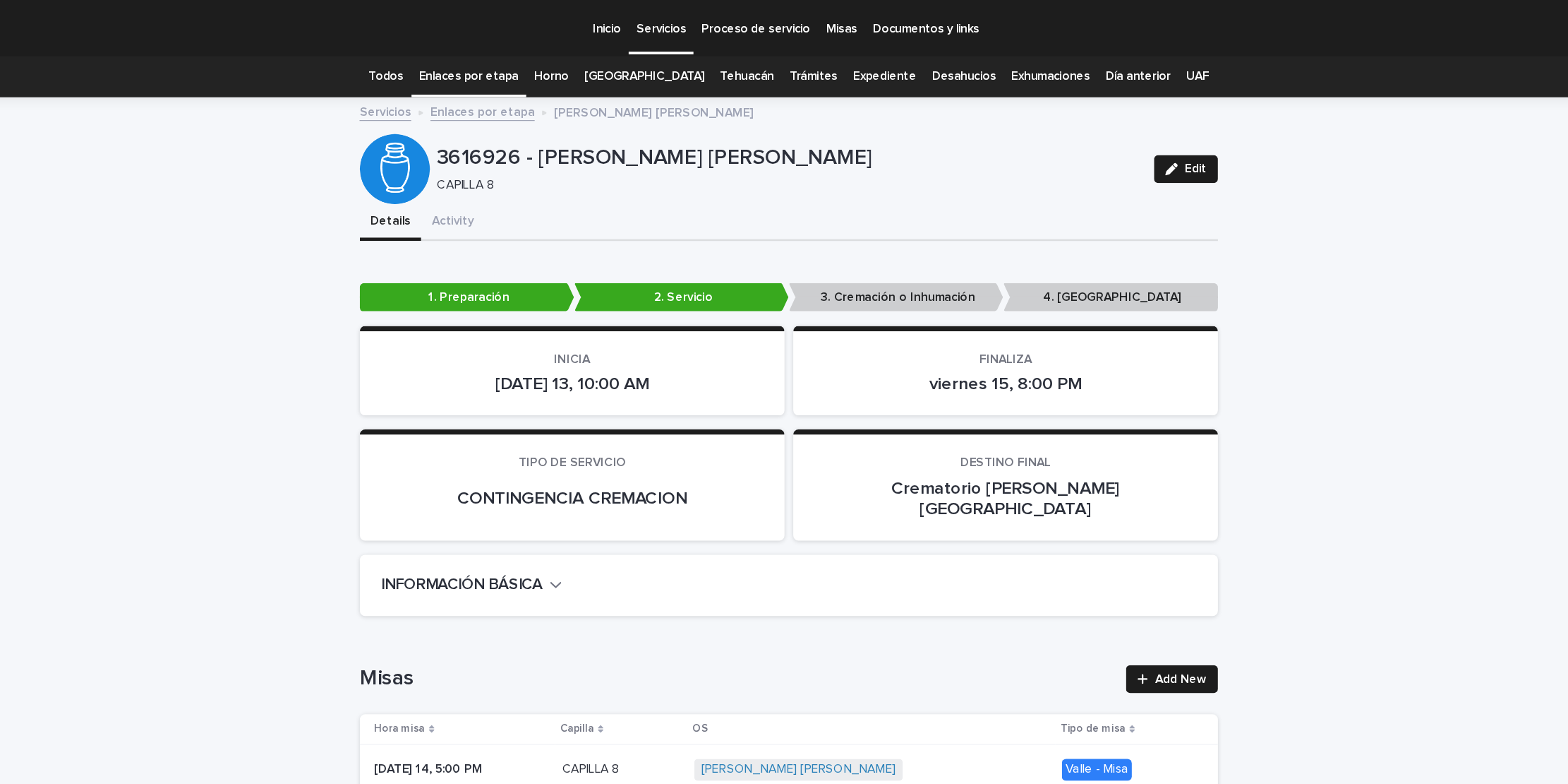
click at [636, 22] on p "Inicio" at bounding box center [638, 15] width 23 height 30
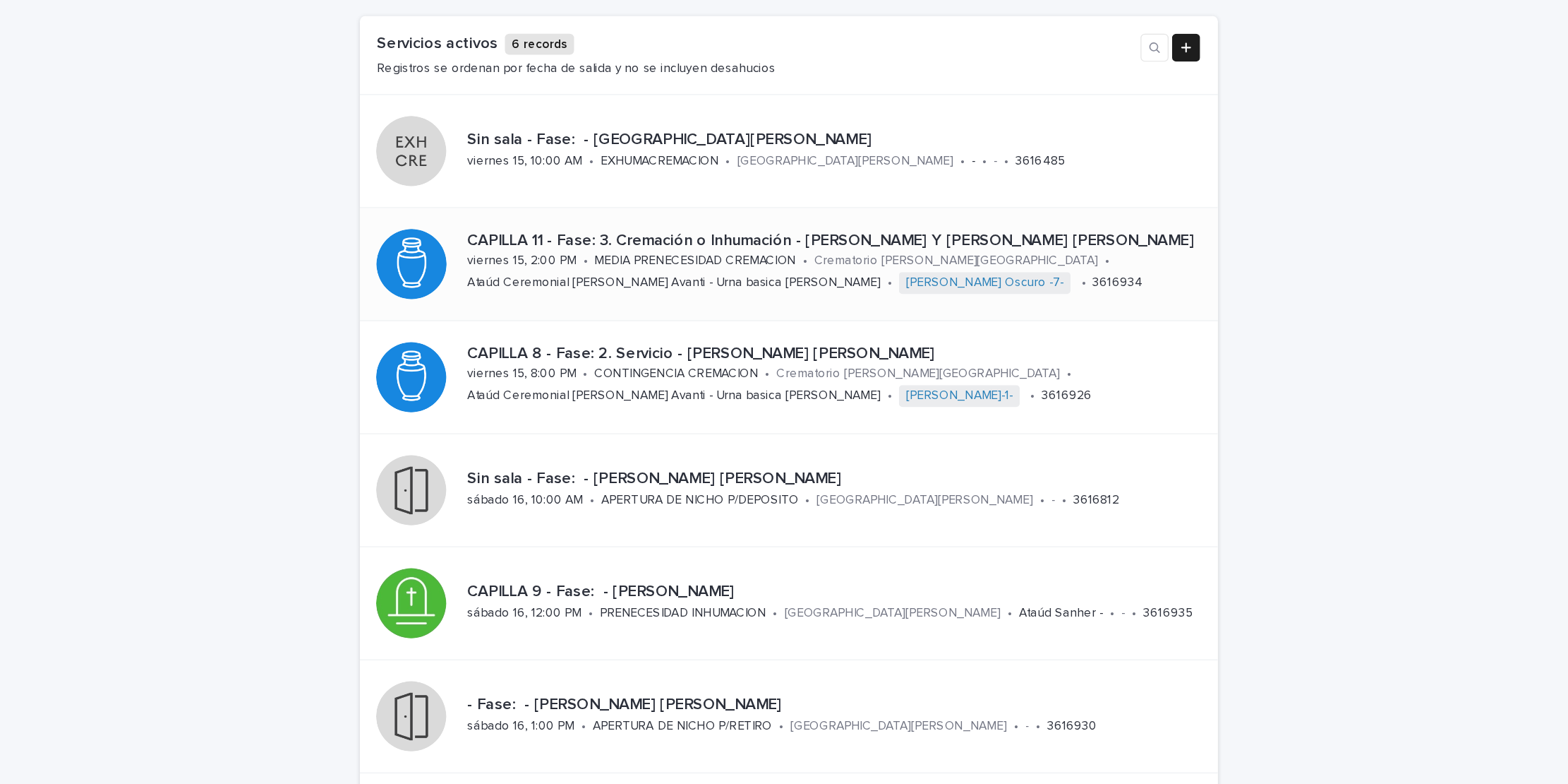
click at [590, 314] on div "viernes 15, 2:00 PM" at bounding box center [569, 321] width 88 height 15
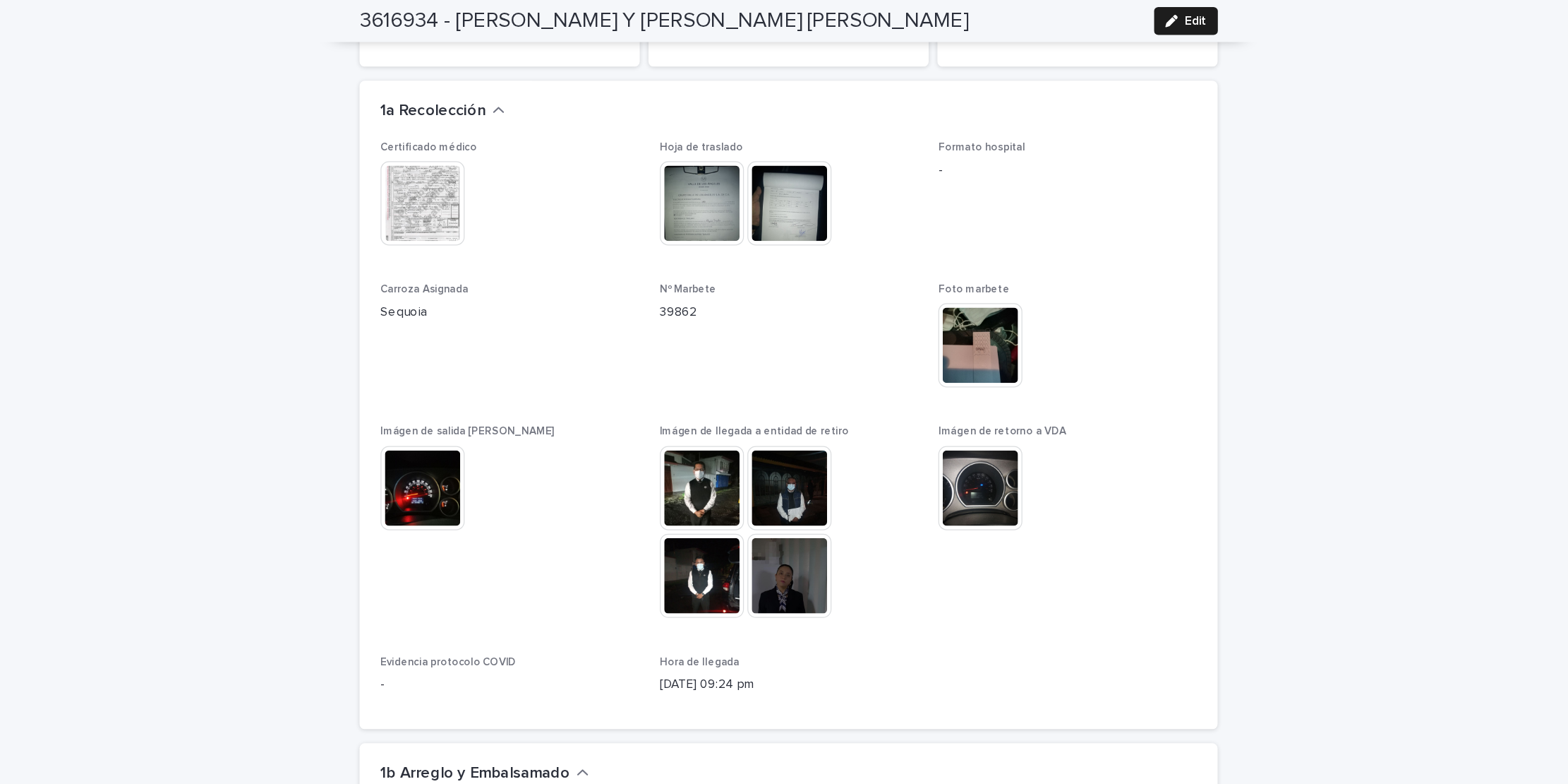
scroll to position [1438, 0]
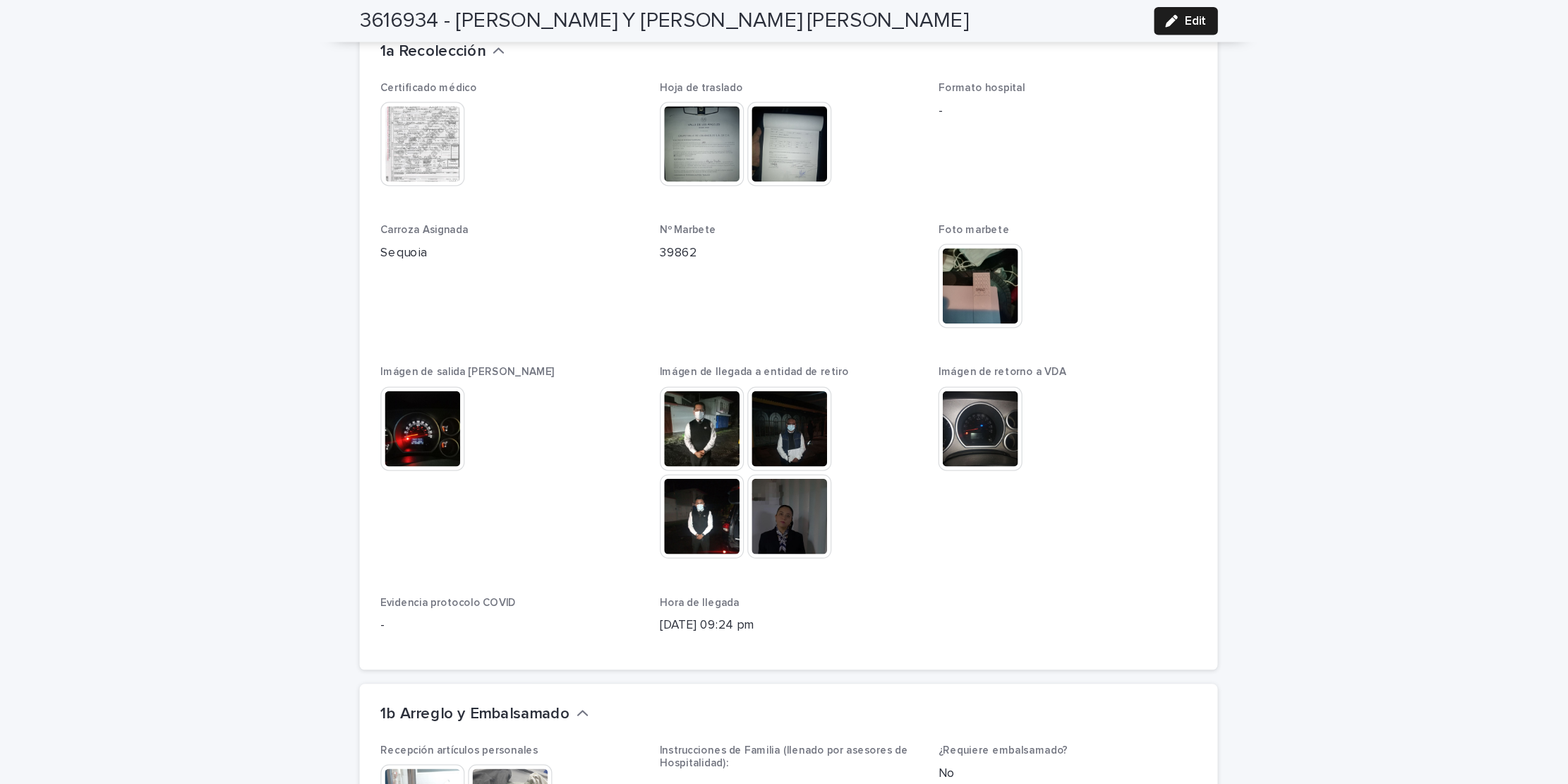
click at [768, 382] on img at bounding box center [784, 416] width 68 height 68
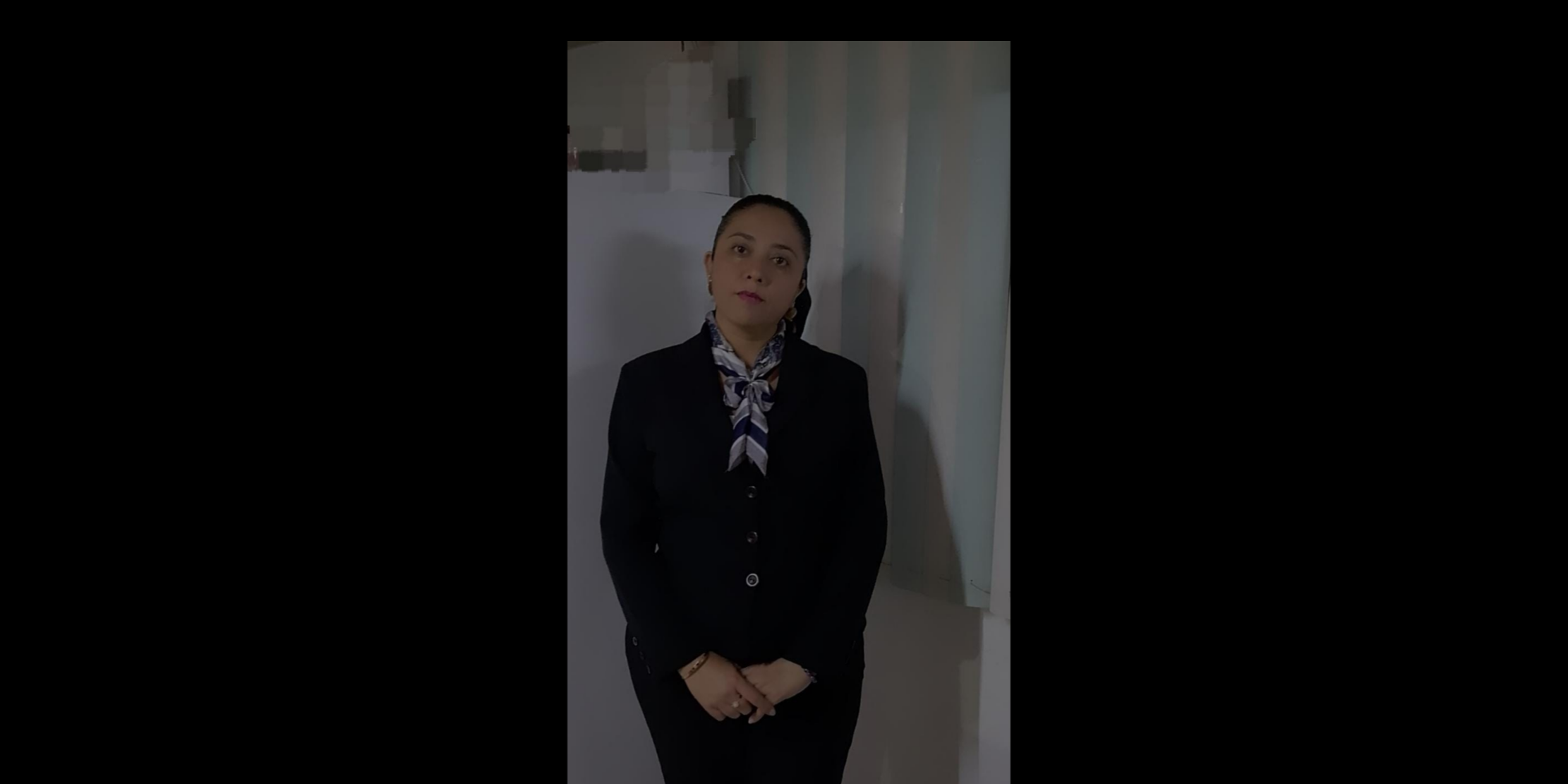
scroll to position [0, 0]
click at [552, 129] on picture at bounding box center [784, 372] width 1568 height 680
click at [259, 43] on picture at bounding box center [784, 372] width 1568 height 680
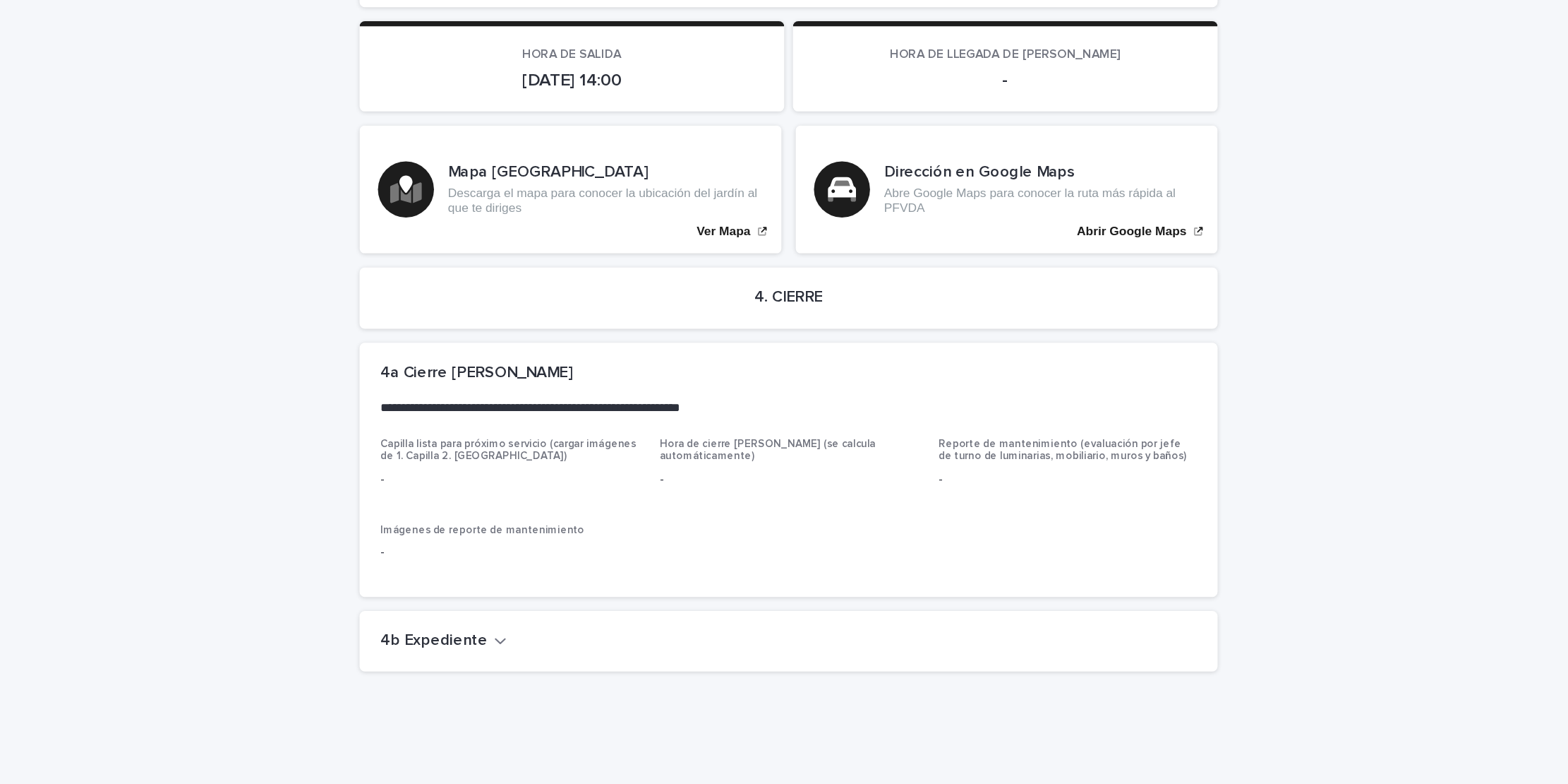
click at [547, 662] on icon "button" at bounding box center [552, 668] width 10 height 12
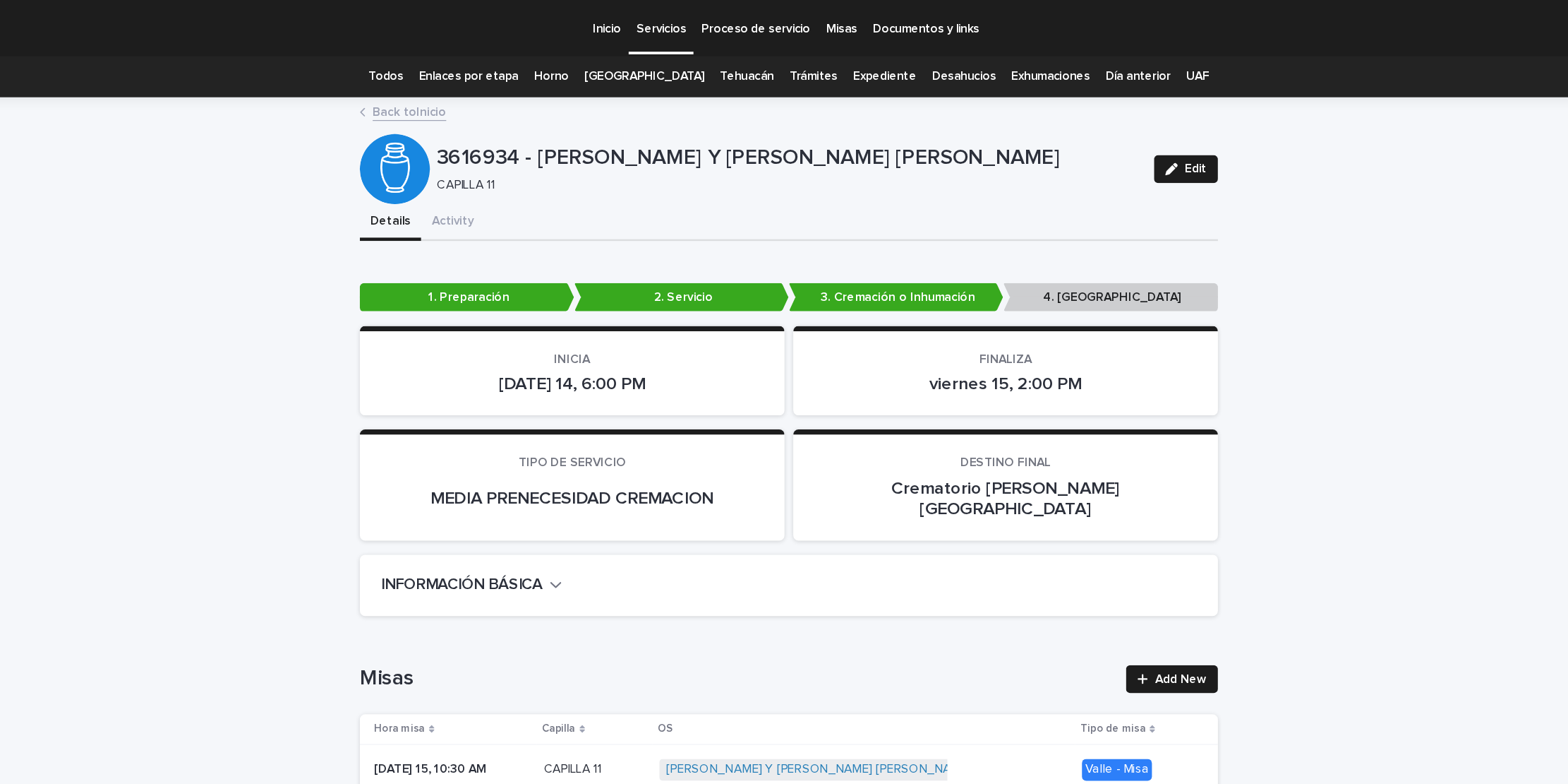
click at [748, 21] on p "Proceso de servicio" at bounding box center [757, 15] width 88 height 30
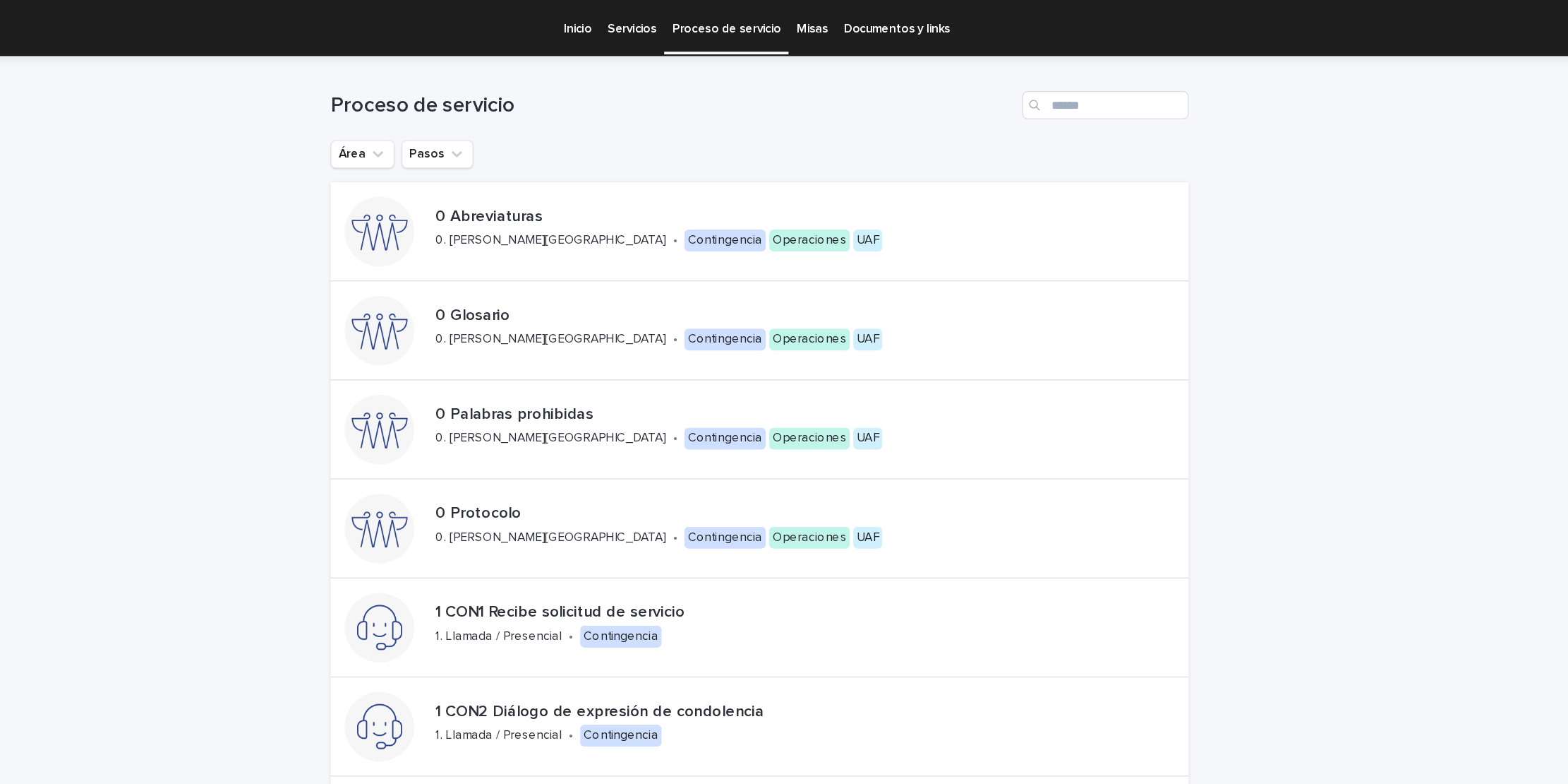
click at [820, 21] on p "Misas" at bounding box center [826, 15] width 25 height 30
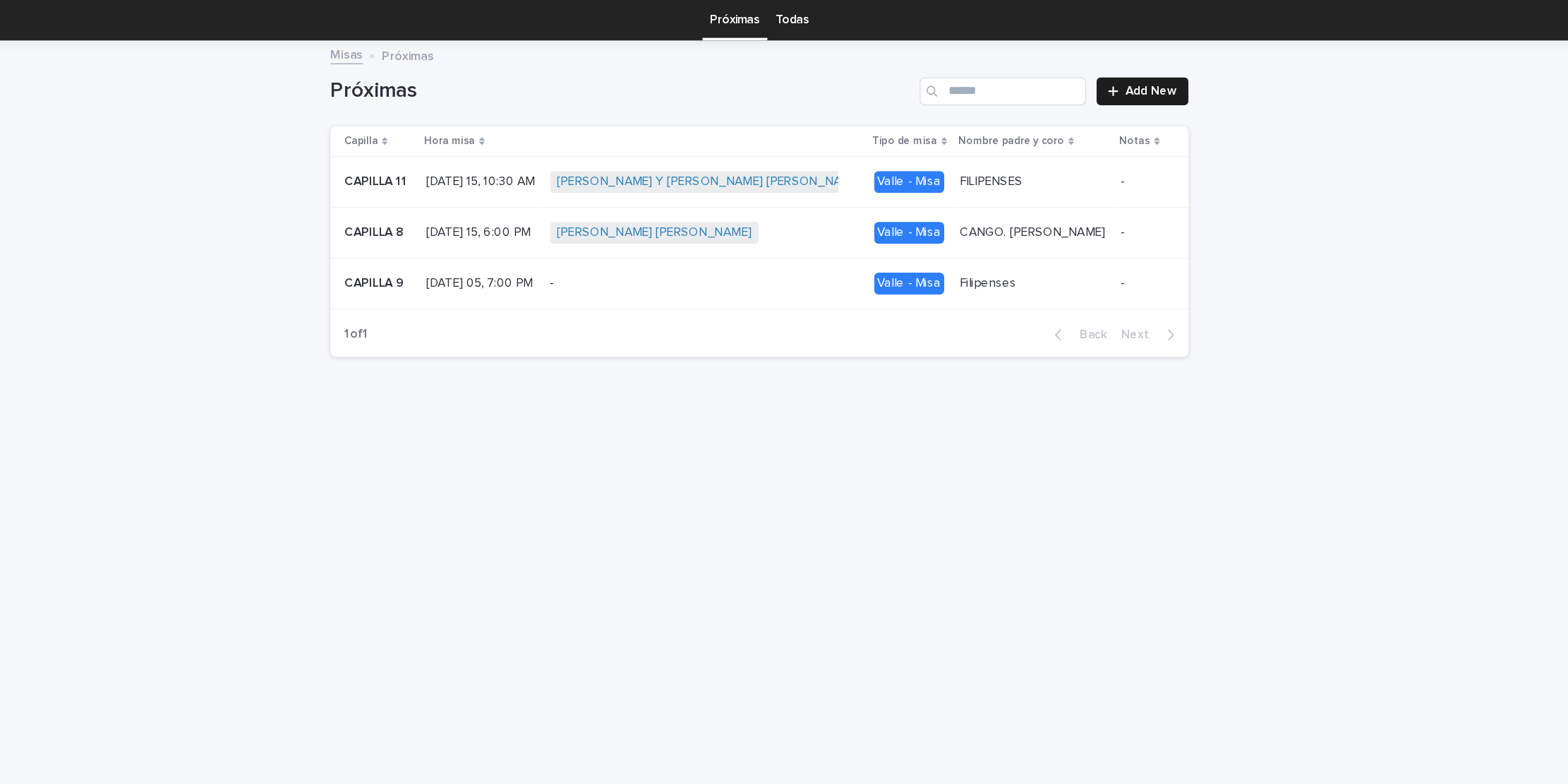
click at [814, 62] on link "Todas" at bounding box center [810, 62] width 27 height 33
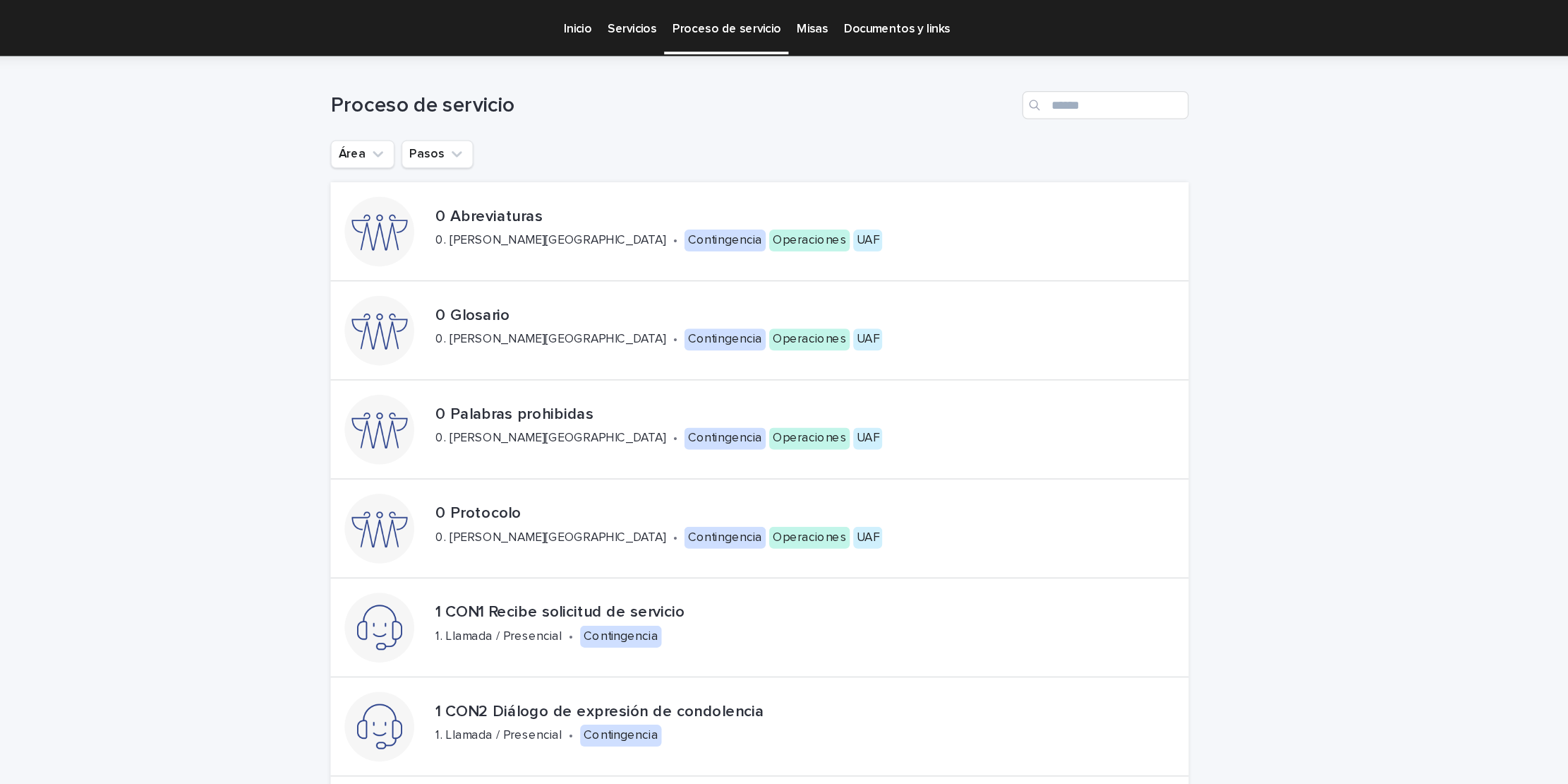
click at [884, 21] on p "Documentos y links" at bounding box center [894, 15] width 85 height 30
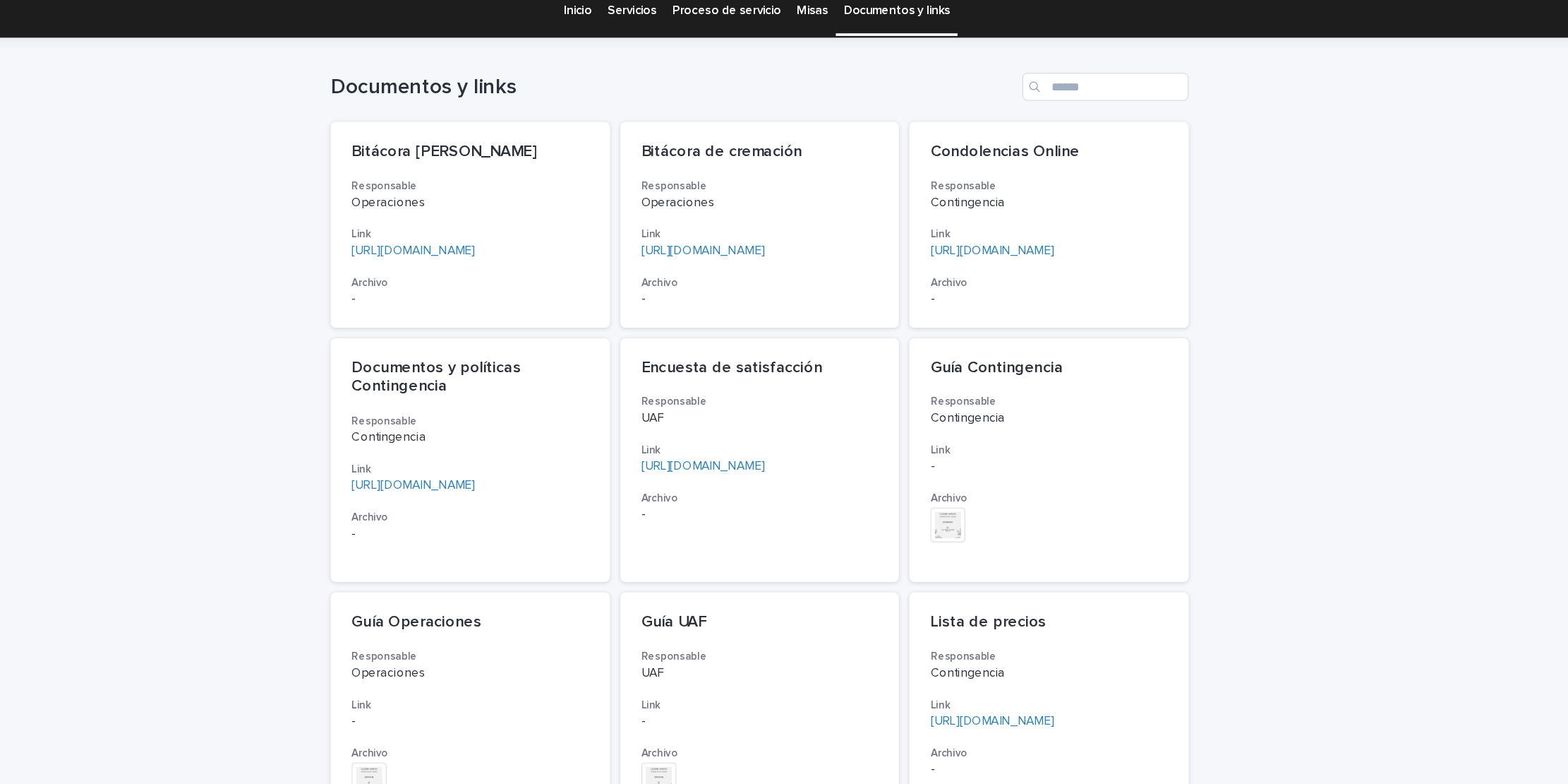
scroll to position [14, 0]
click at [748, 201] on link "[URL][DOMAIN_NAME]" at bounding box center [738, 203] width 99 height 10
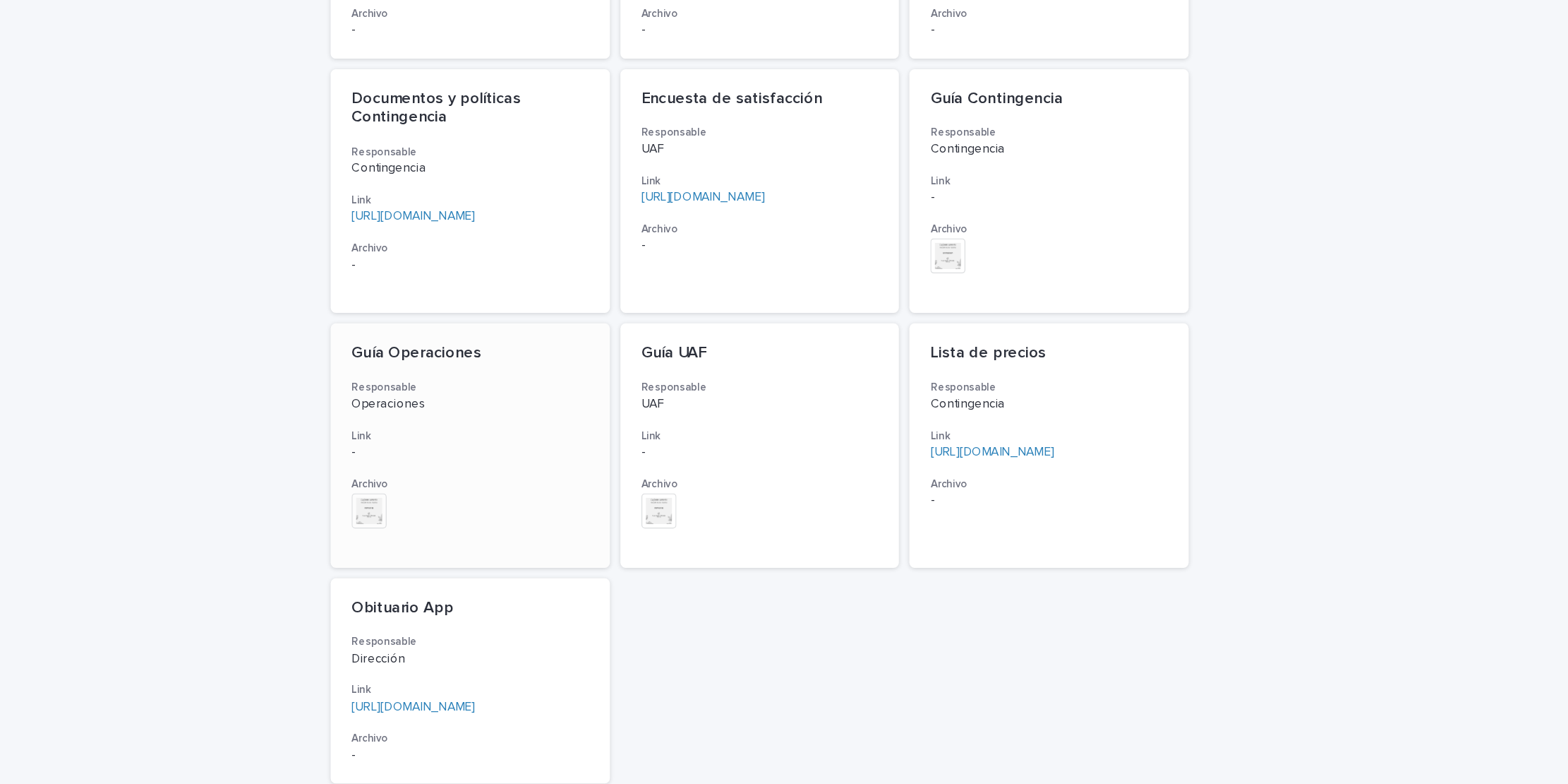
scroll to position [74, 0]
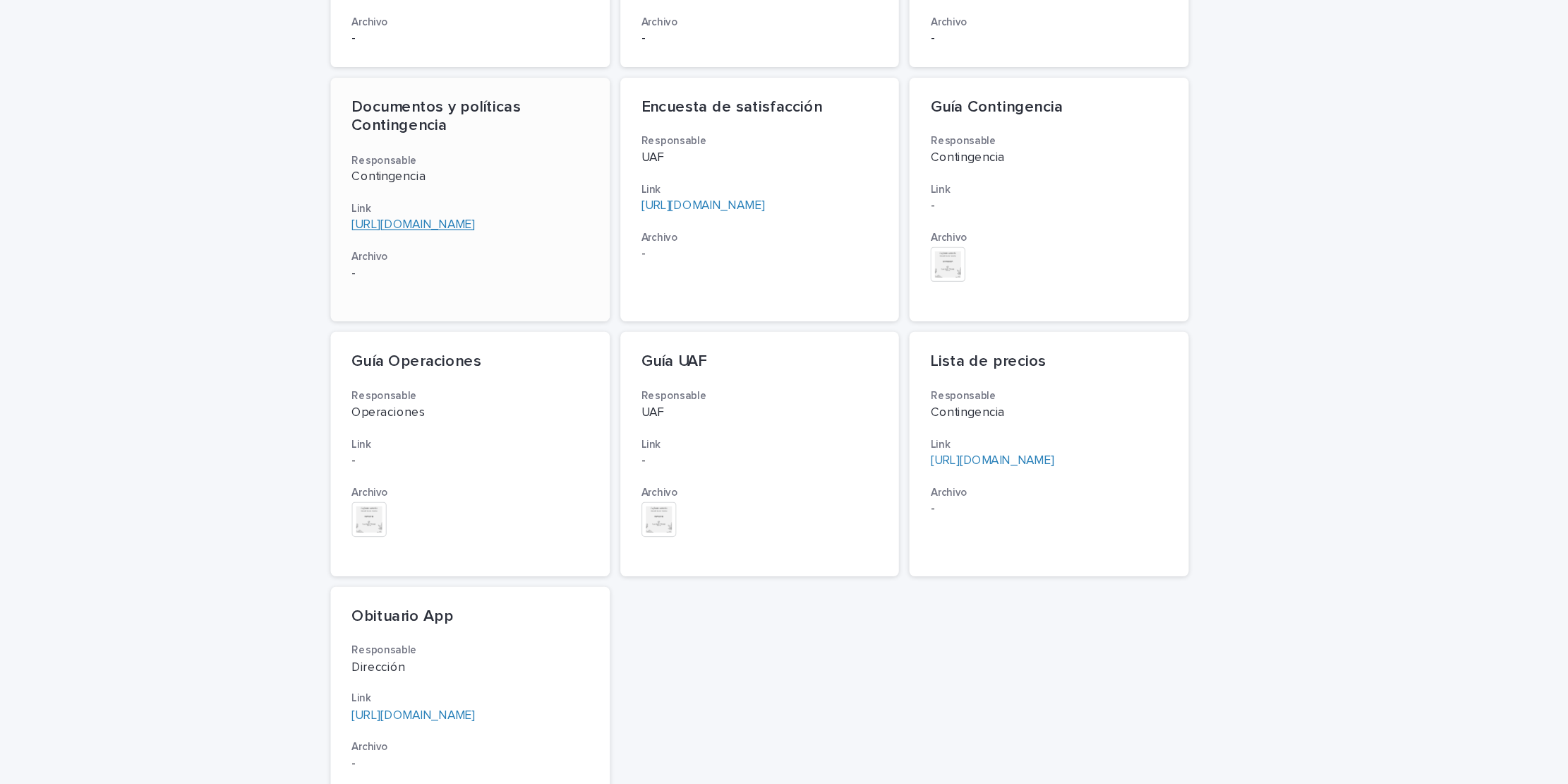
click at [516, 331] on link "[URL][DOMAIN_NAME]" at bounding box center [504, 333] width 99 height 10
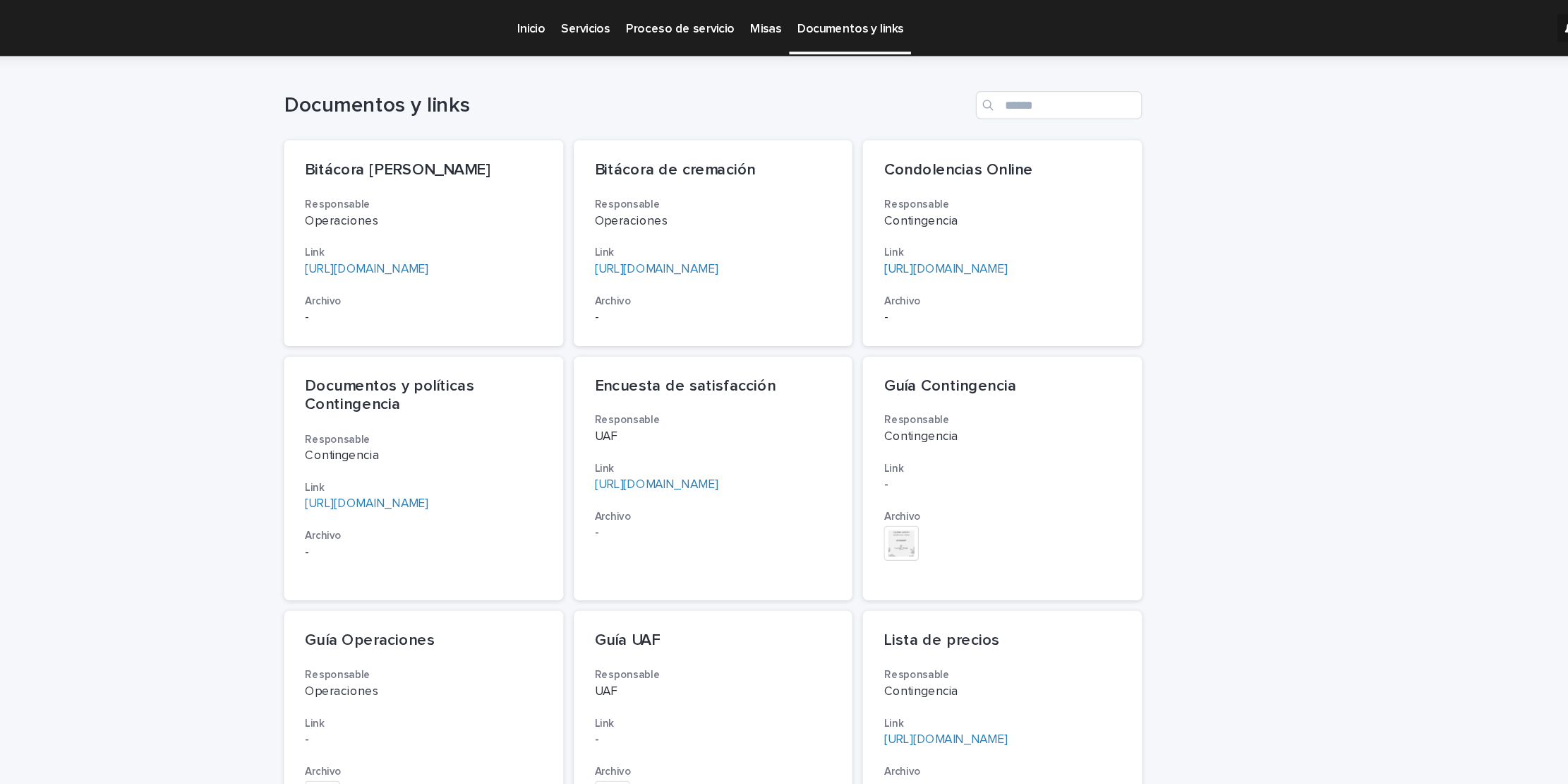
click at [630, 18] on p "Inicio" at bounding box center [638, 15] width 23 height 30
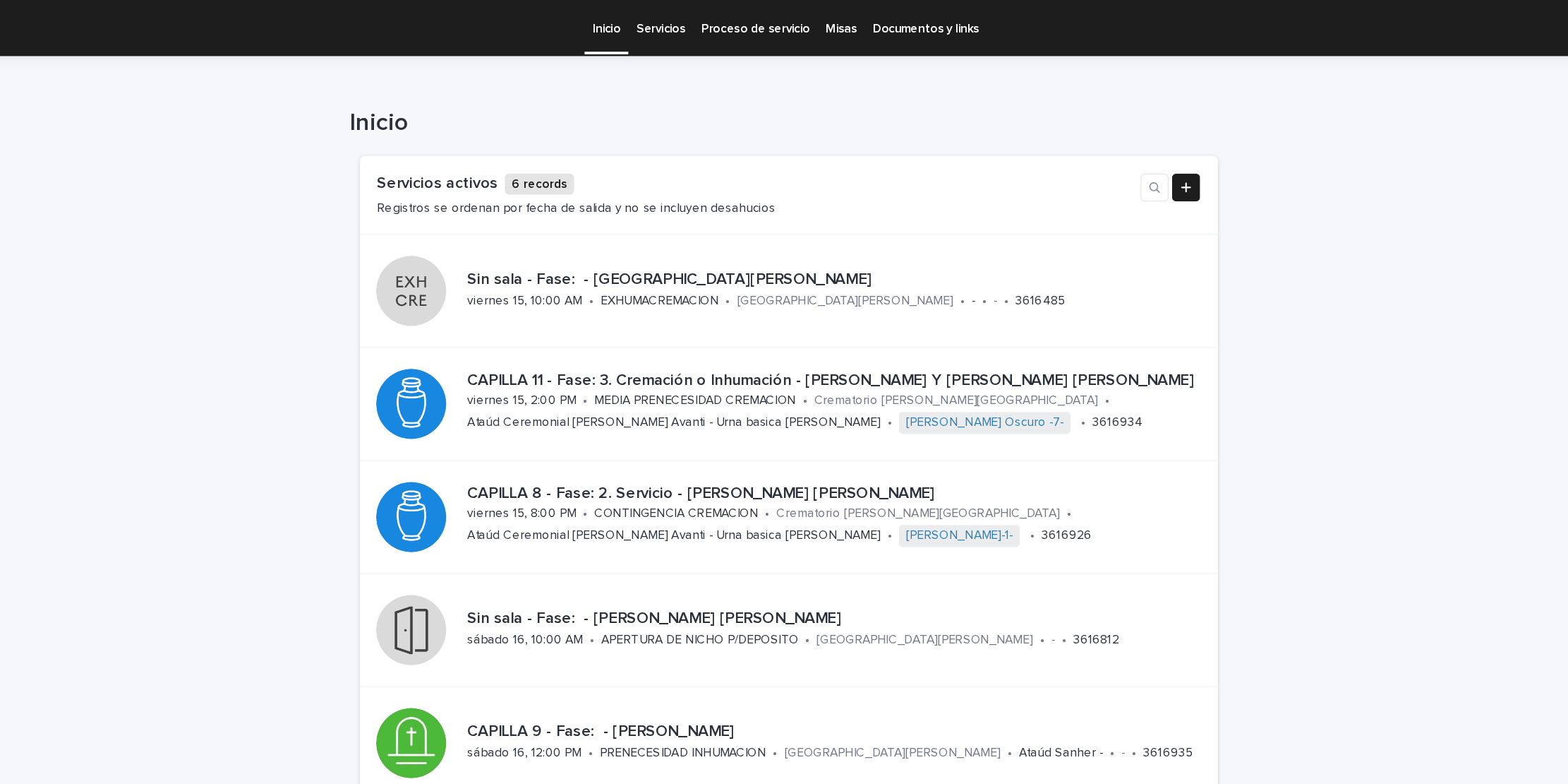
click at [678, 21] on p "Servicios" at bounding box center [681, 15] width 39 height 30
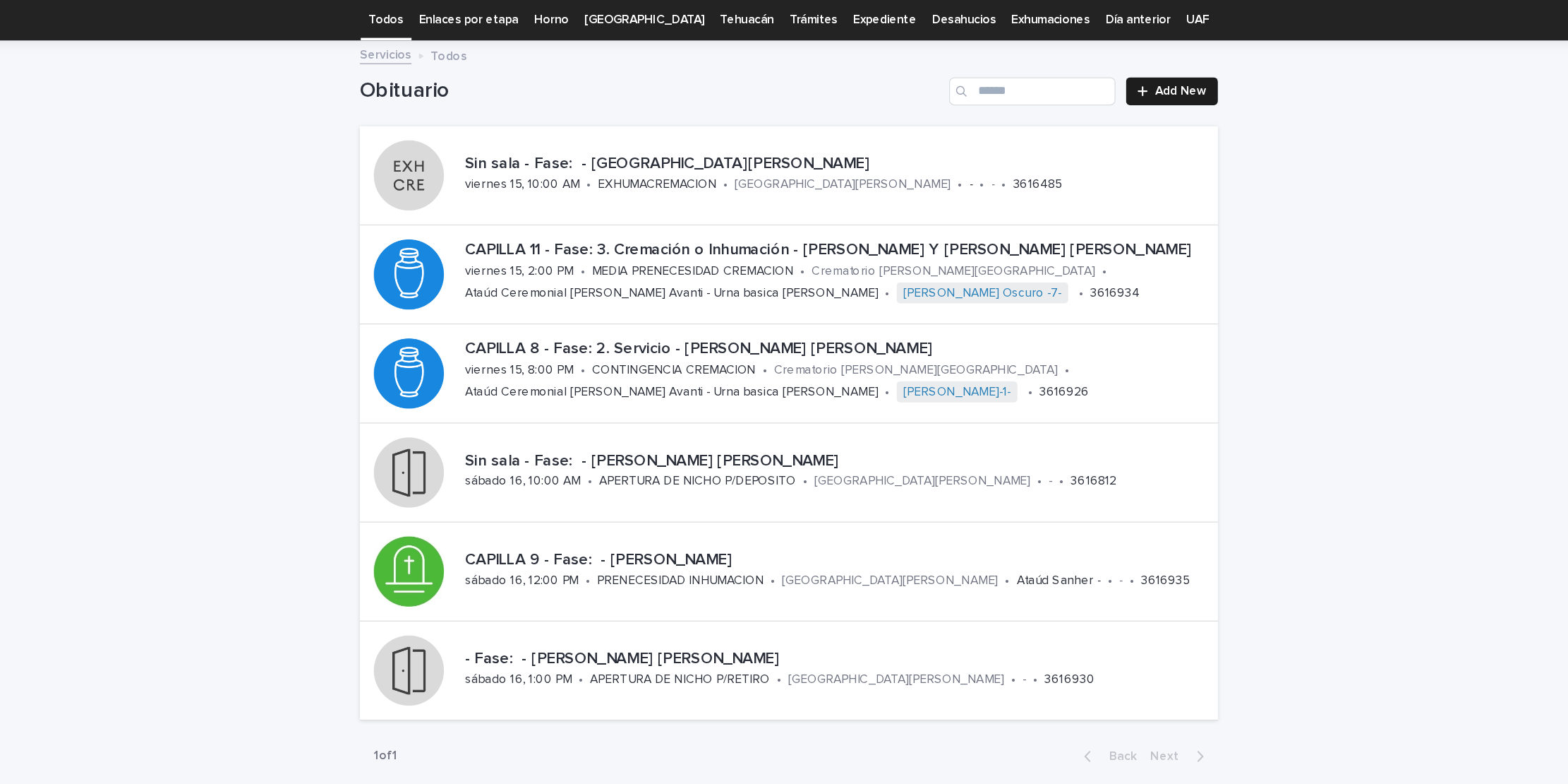
click at [1104, 58] on link "UAF" at bounding box center [1113, 62] width 18 height 33
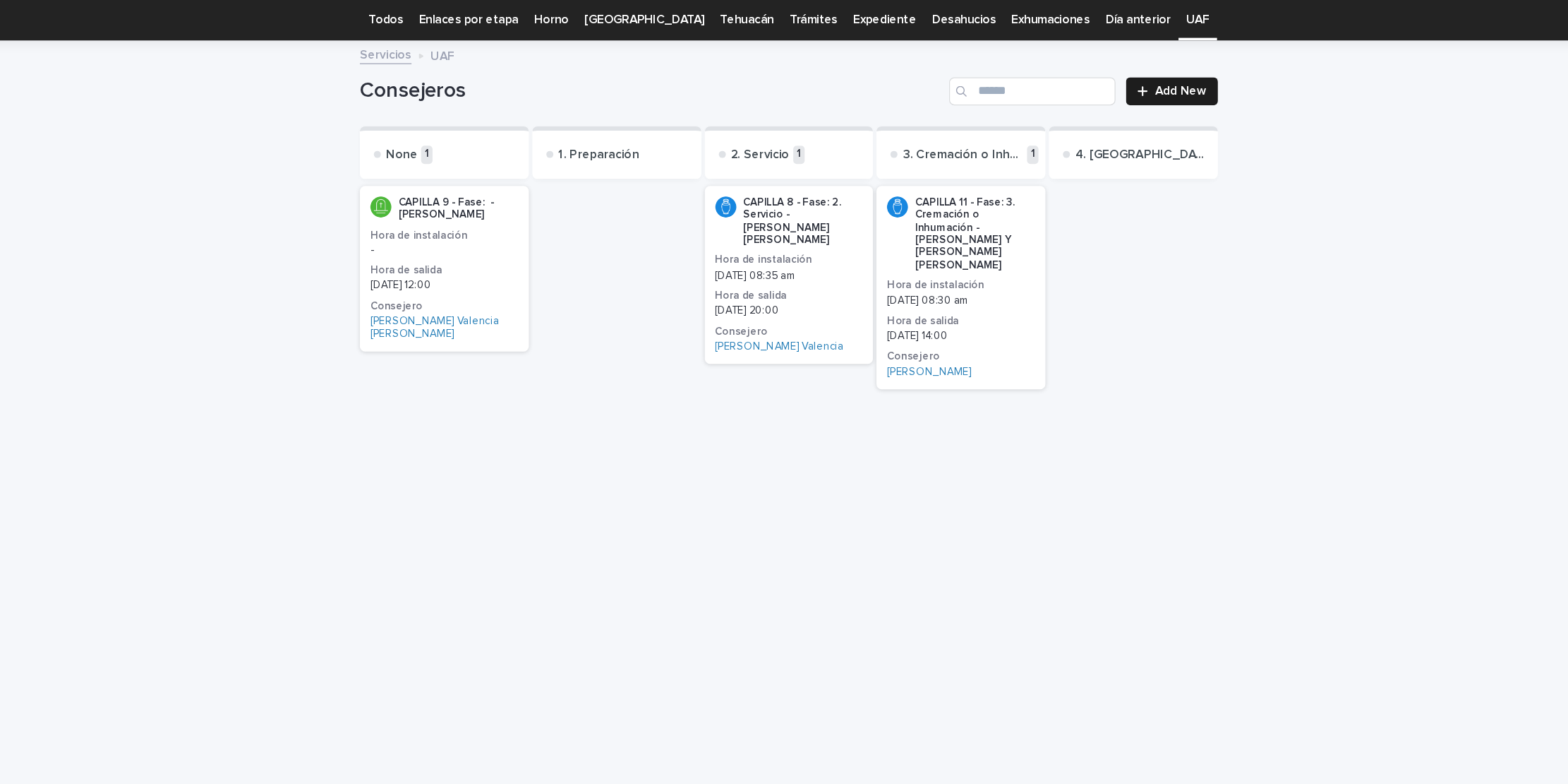
click at [932, 273] on div "CAPILLA 11 - Fase: 3. Cremación o Inhumación - [PERSON_NAME] Y [PERSON_NAME] [P…" at bounding box center [923, 277] width 136 height 164
